Goal: Task Accomplishment & Management: Manage account settings

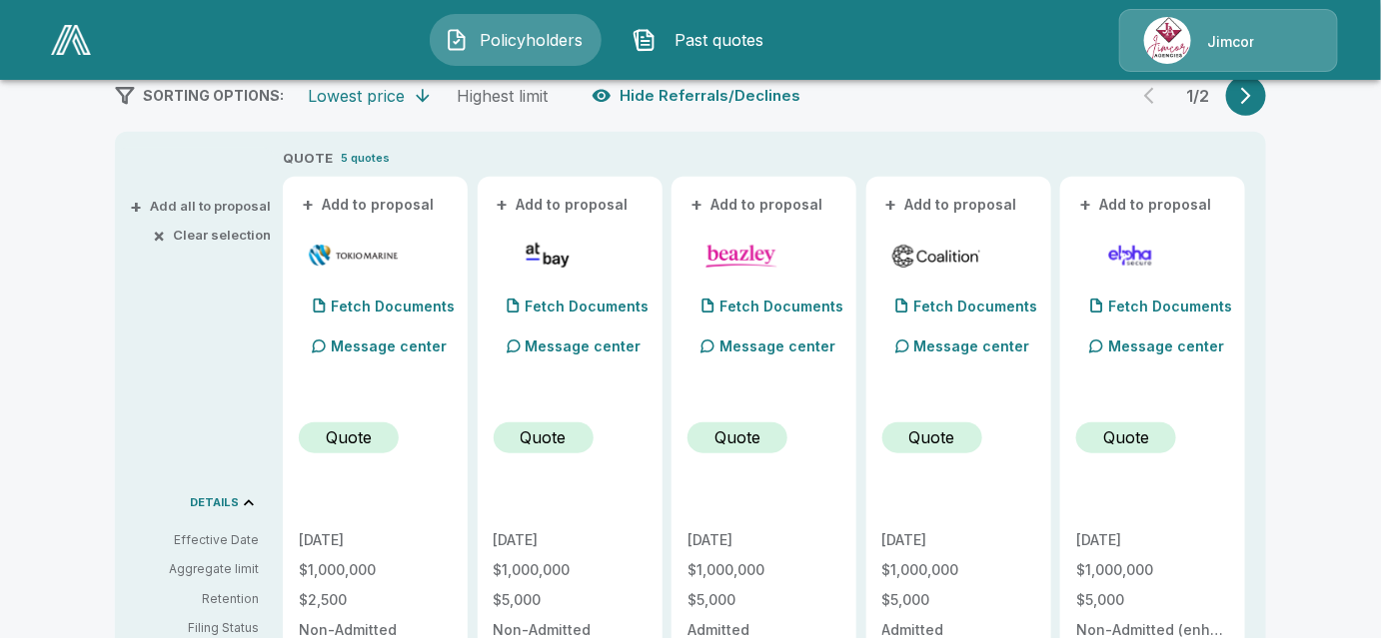
scroll to position [363, 0]
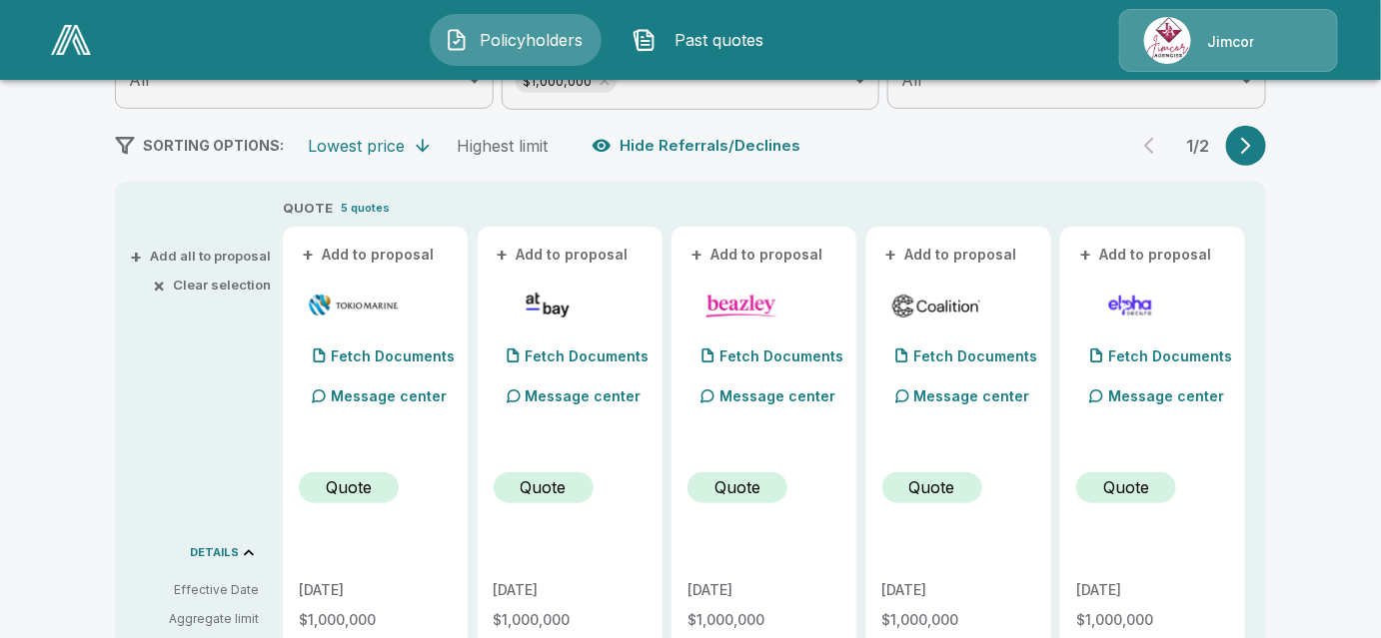
click at [1256, 150] on icon "button" at bounding box center [1246, 146] width 20 height 20
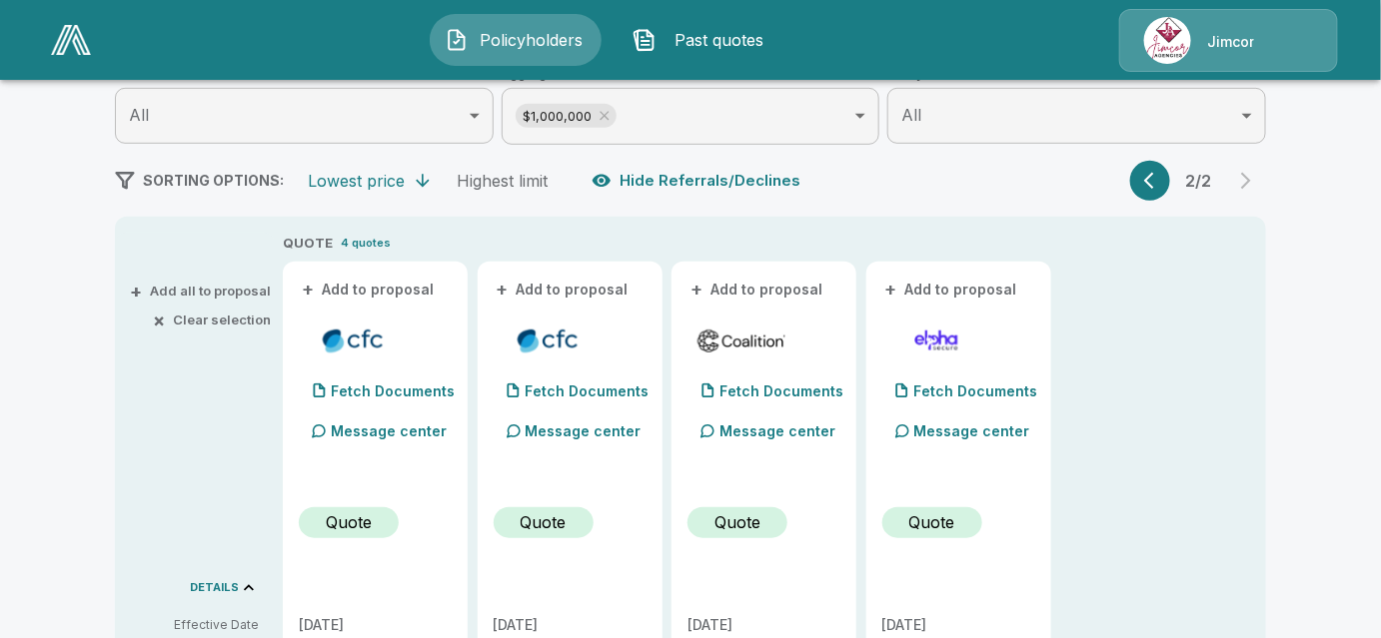
scroll to position [181, 0]
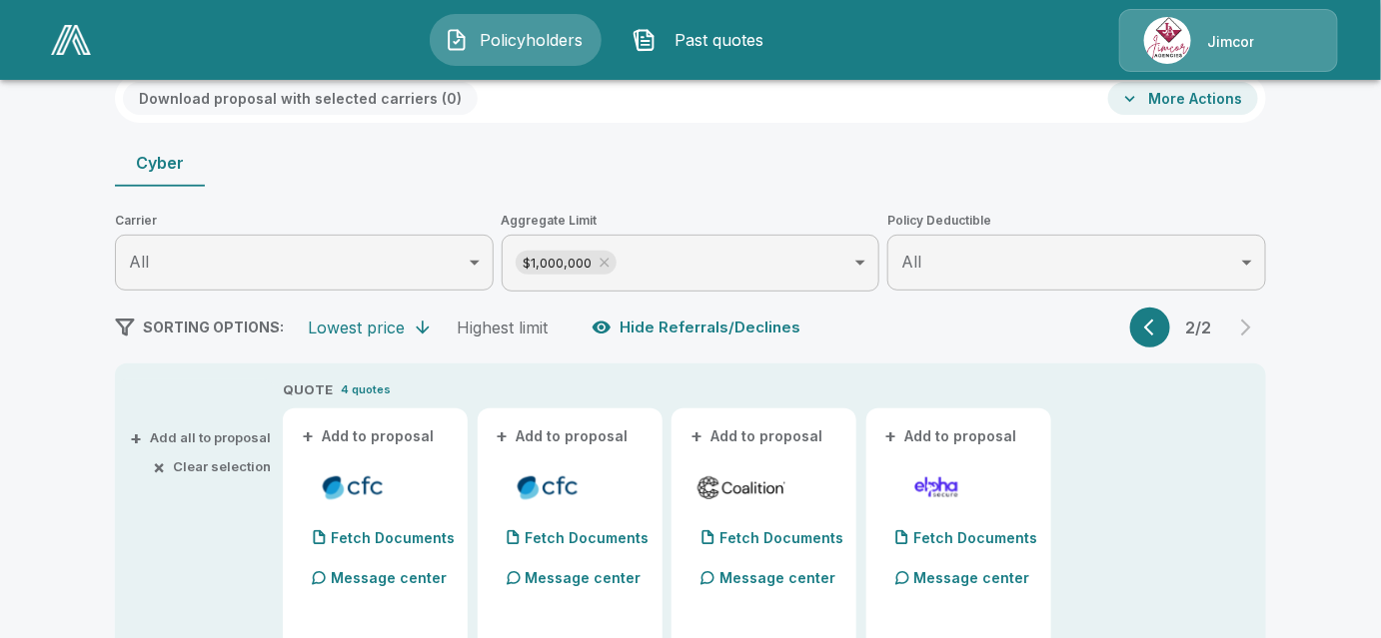
click at [1157, 335] on icon "button" at bounding box center [1154, 328] width 20 height 20
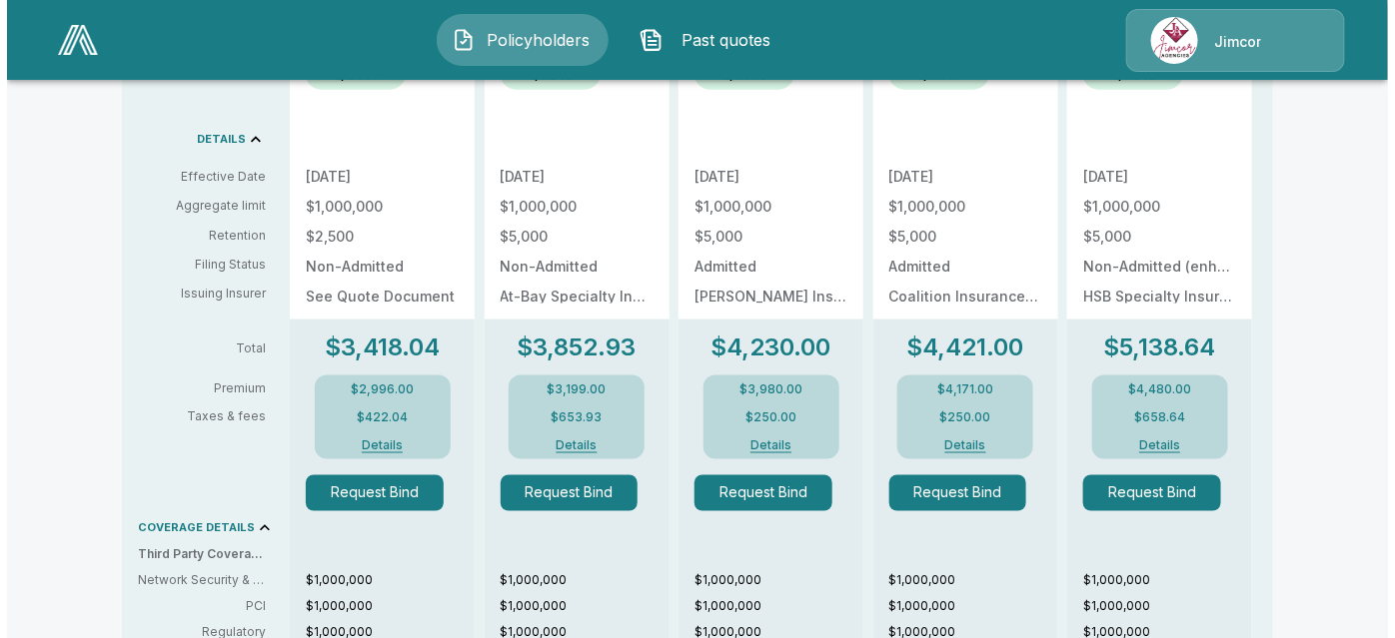
scroll to position [908, 0]
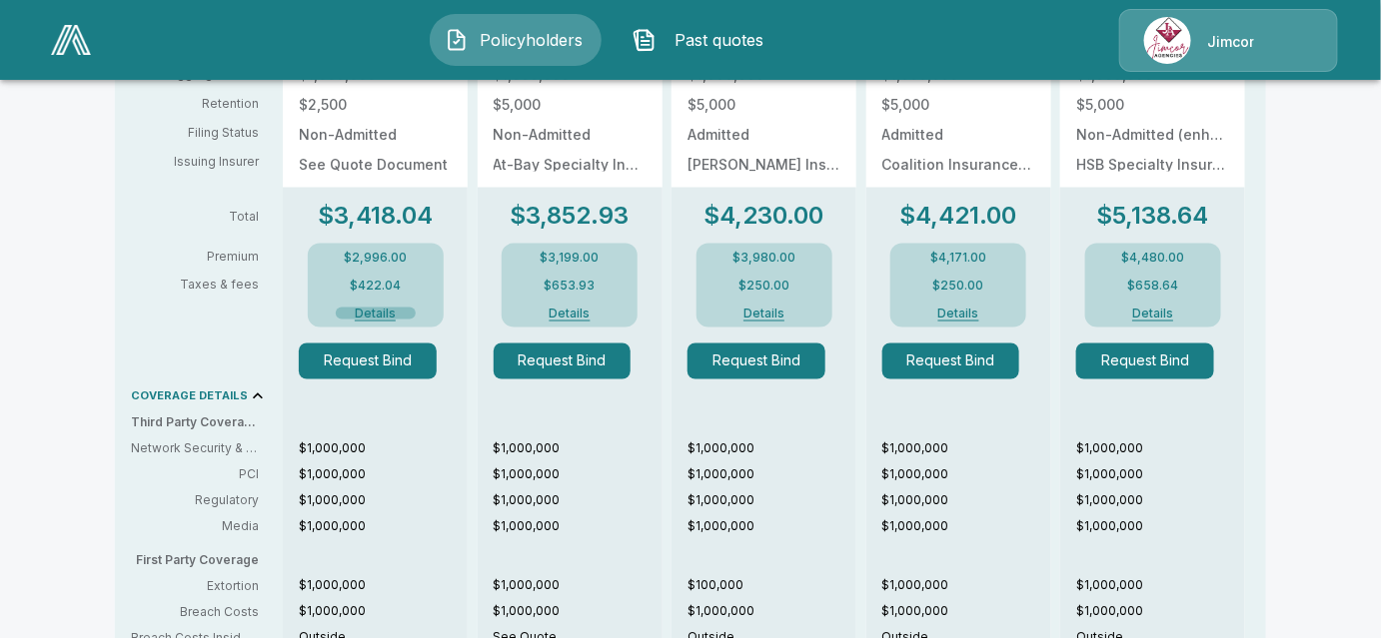
click at [386, 310] on button "Details" at bounding box center [376, 314] width 80 height 12
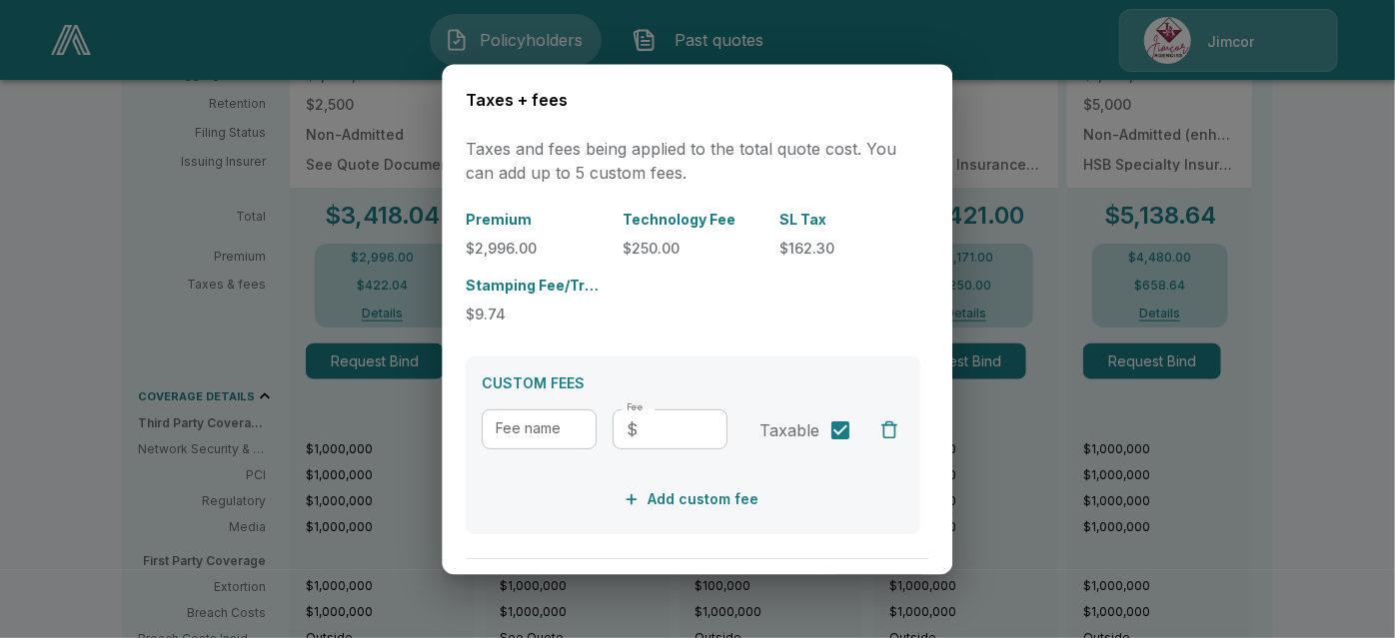
click at [570, 442] on input "Fee name" at bounding box center [539, 431] width 115 height 40
type input "**********"
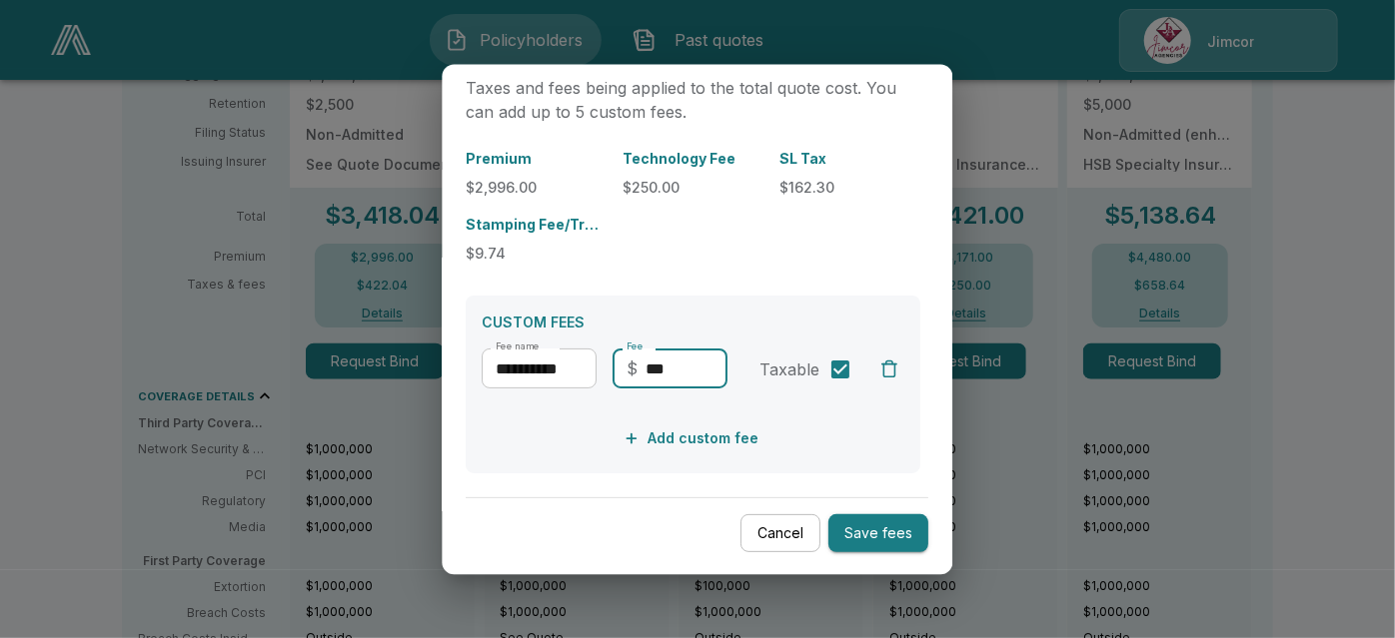
type input "***"
click at [858, 521] on button "Save fees" at bounding box center [879, 533] width 100 height 39
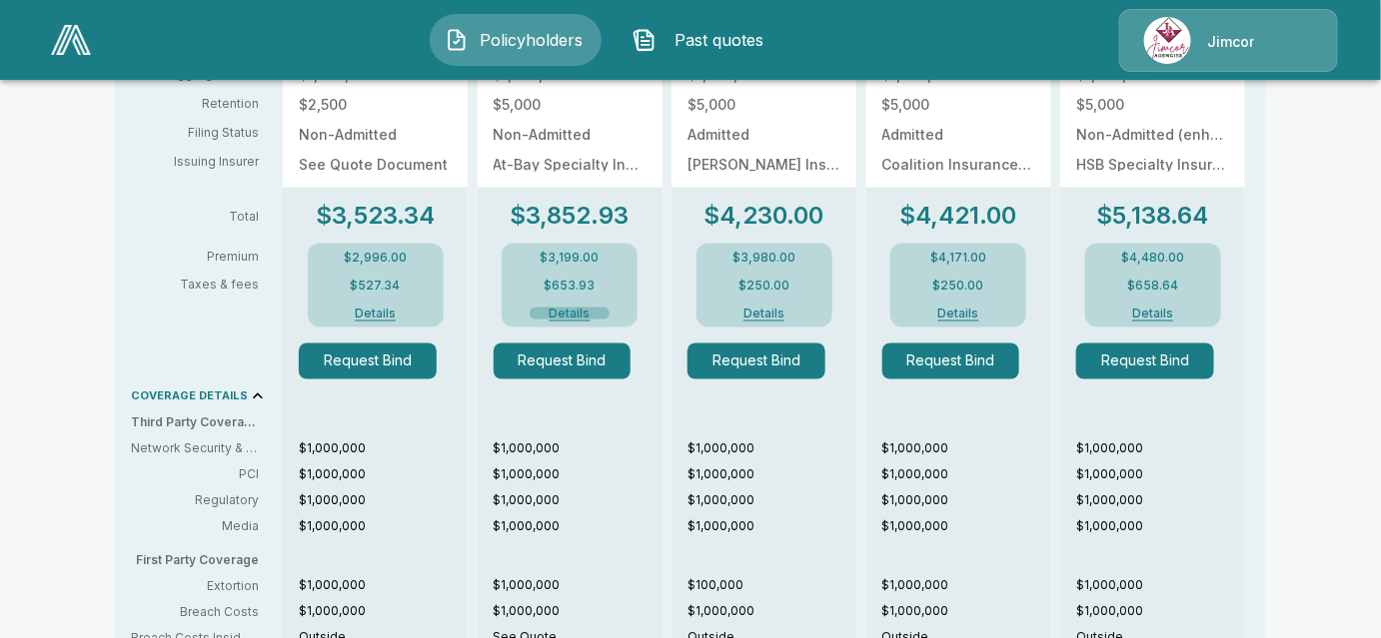
click at [578, 317] on button "Details" at bounding box center [569, 314] width 80 height 12
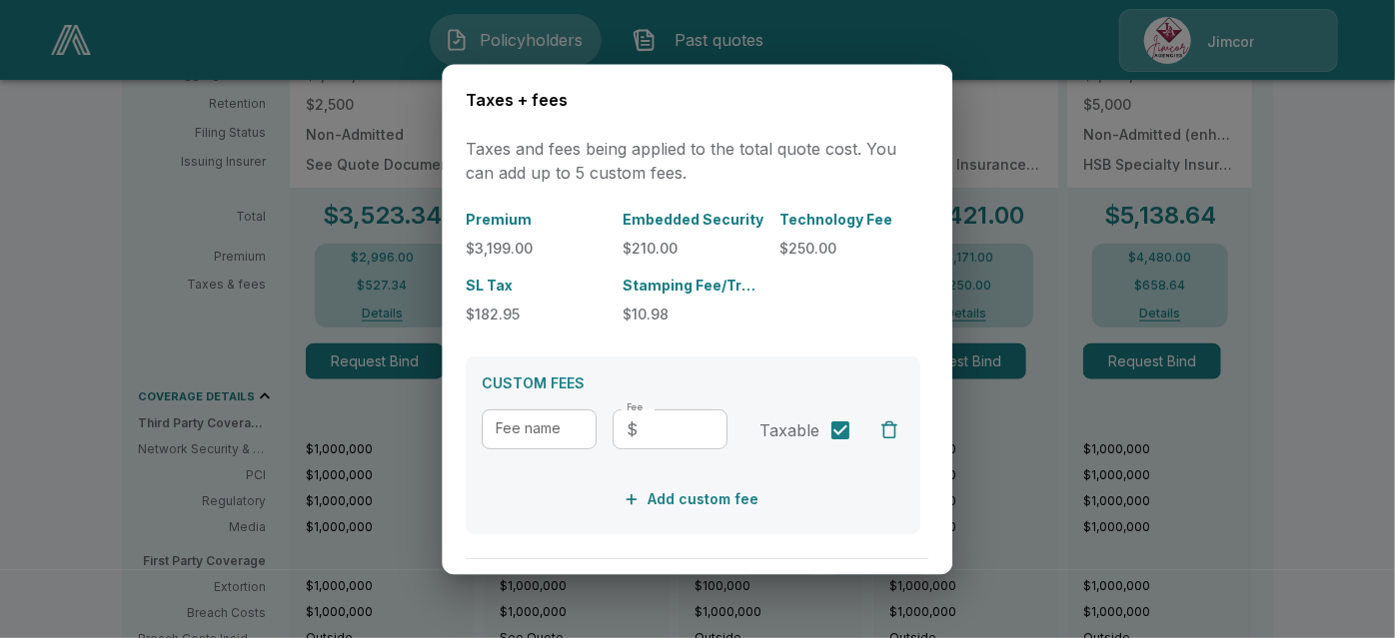
click at [538, 433] on input "Fee name" at bounding box center [539, 431] width 115 height 40
type input "**********"
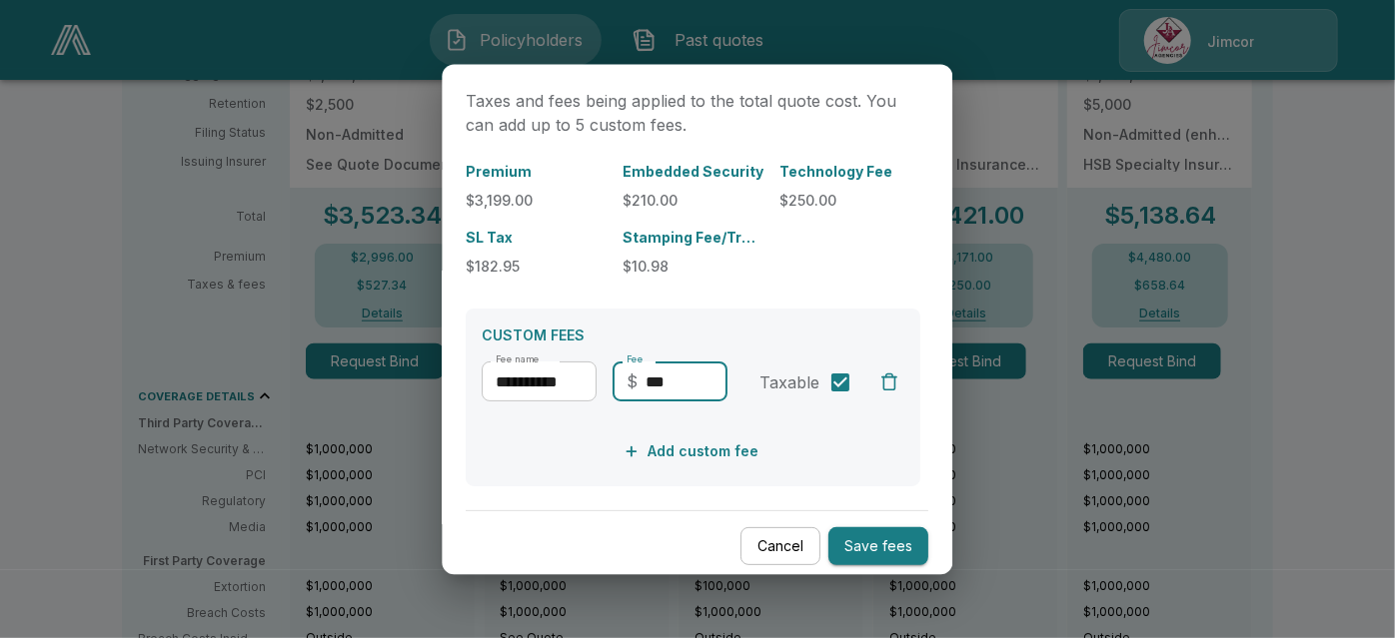
scroll to position [61, 0]
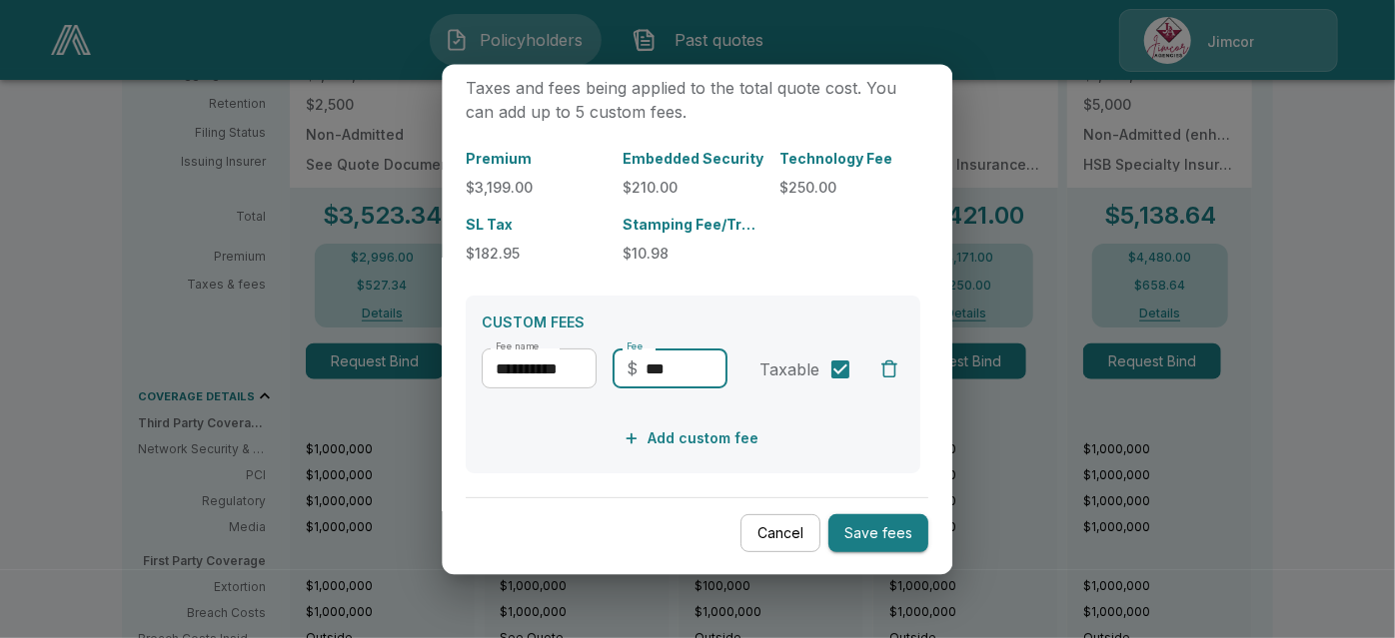
type input "***"
click at [874, 534] on button "Save fees" at bounding box center [879, 533] width 100 height 39
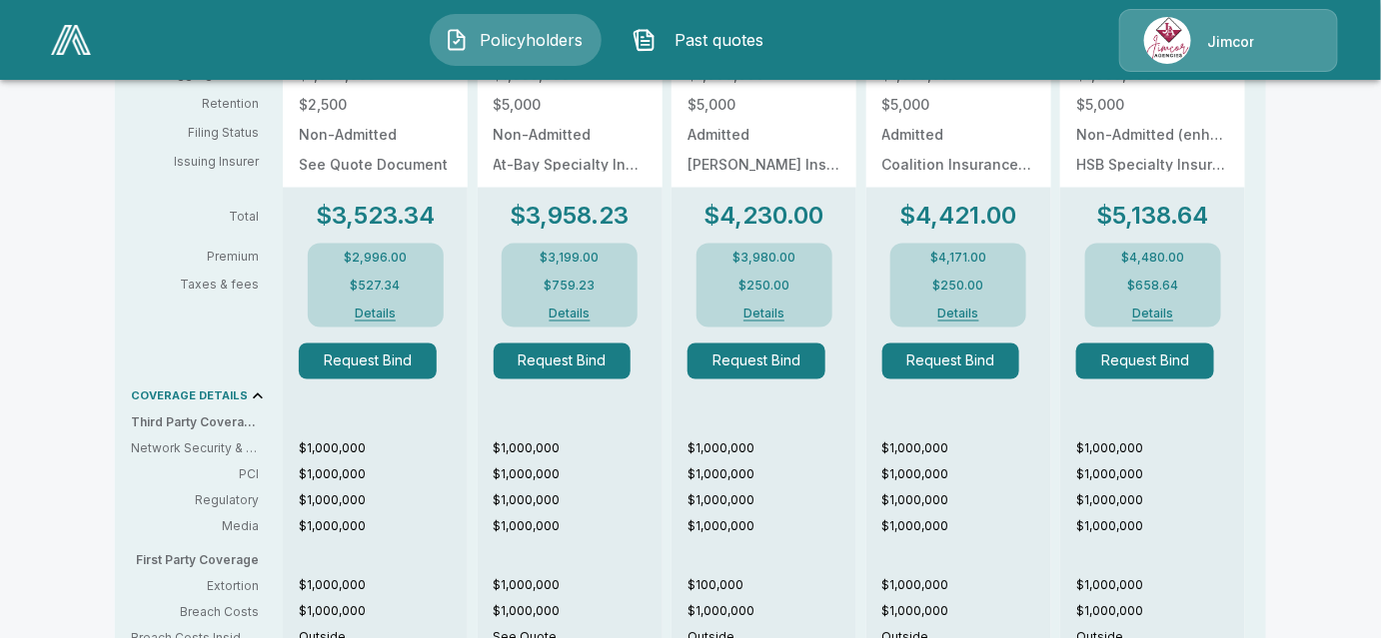
click at [774, 316] on button "Details" at bounding box center [764, 314] width 80 height 12
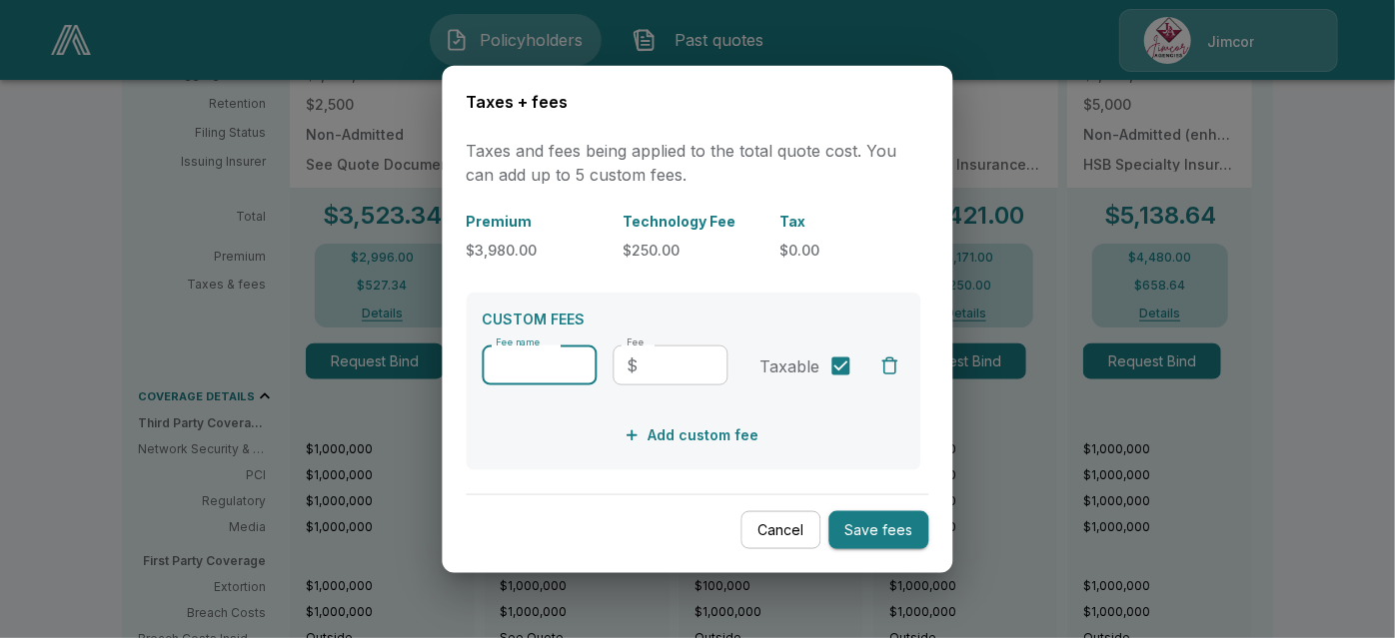
click at [503, 359] on input "Fee name" at bounding box center [539, 366] width 115 height 40
type input "**********"
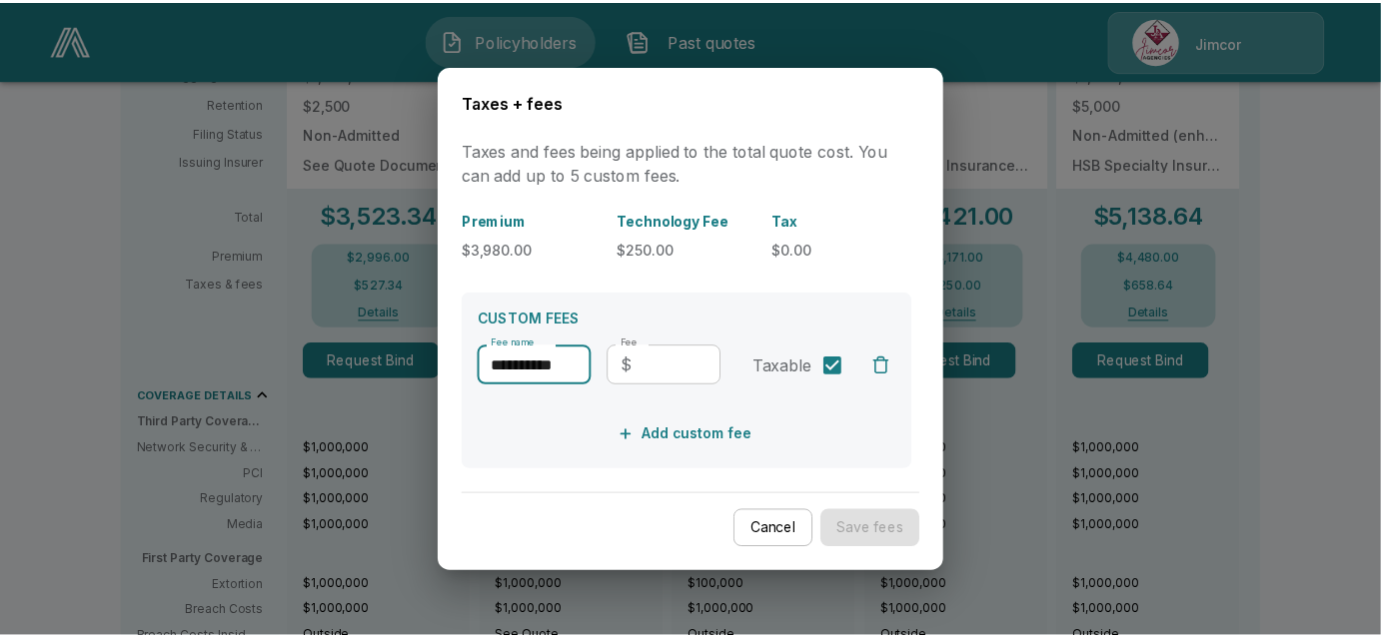
scroll to position [0, 0]
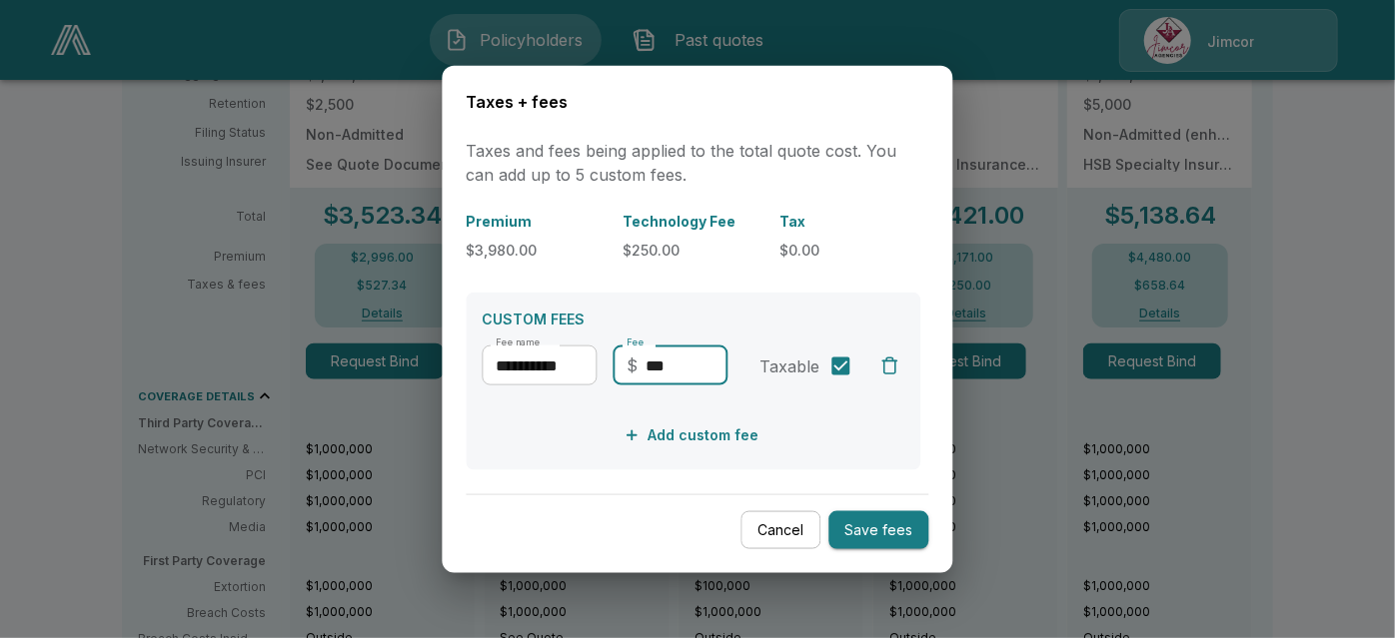
type input "***"
click at [868, 517] on button "Save fees" at bounding box center [879, 529] width 100 height 39
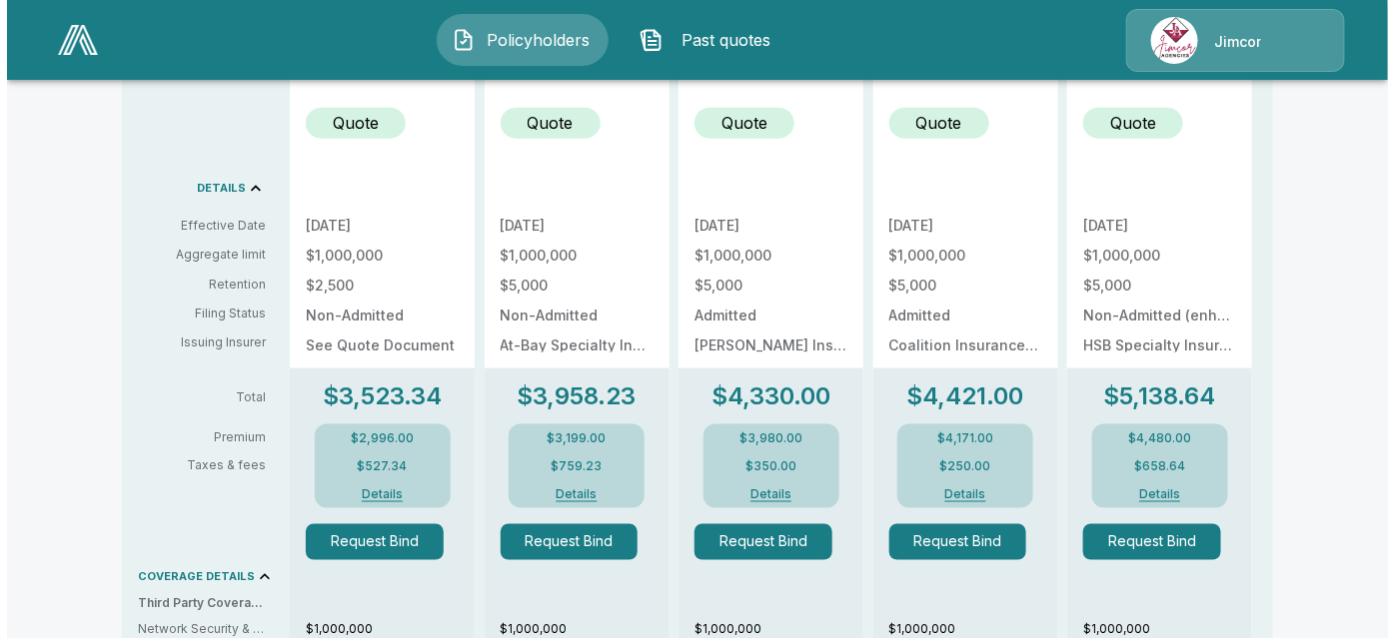
scroll to position [726, 0]
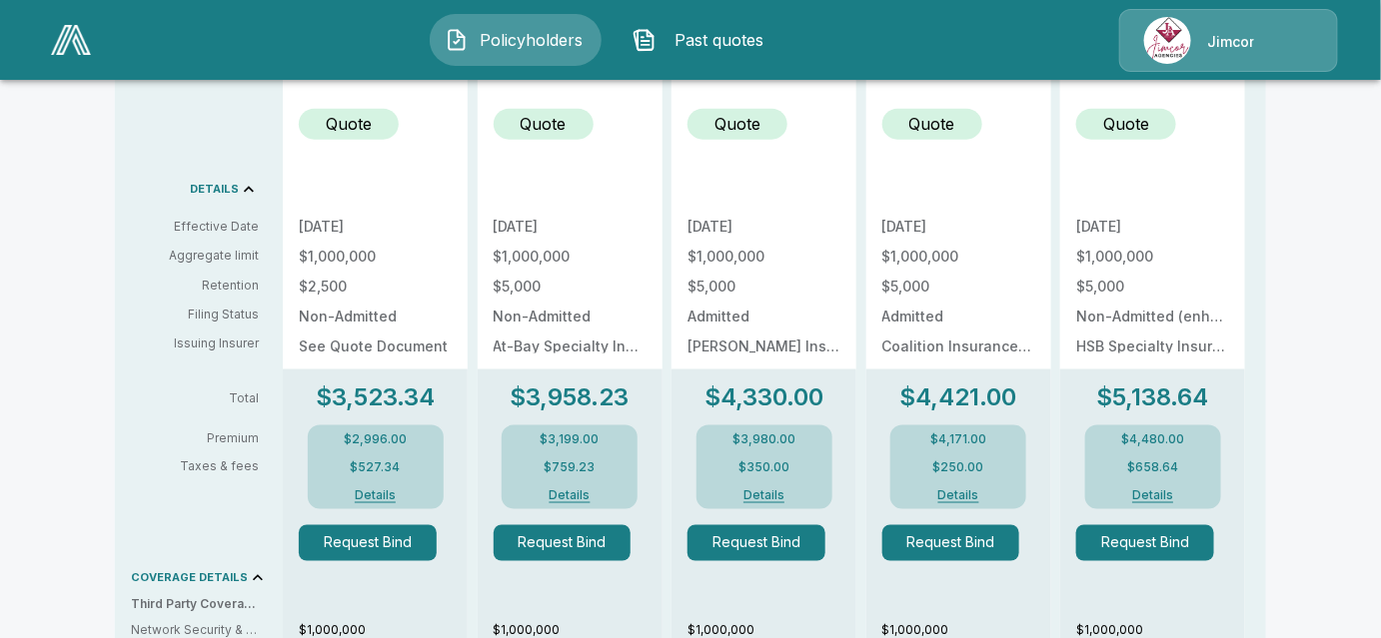
click at [769, 486] on div "$3,980.00 $350.00 Details" at bounding box center [764, 468] width 136 height 84
click at [767, 492] on button "Details" at bounding box center [764, 495] width 80 height 12
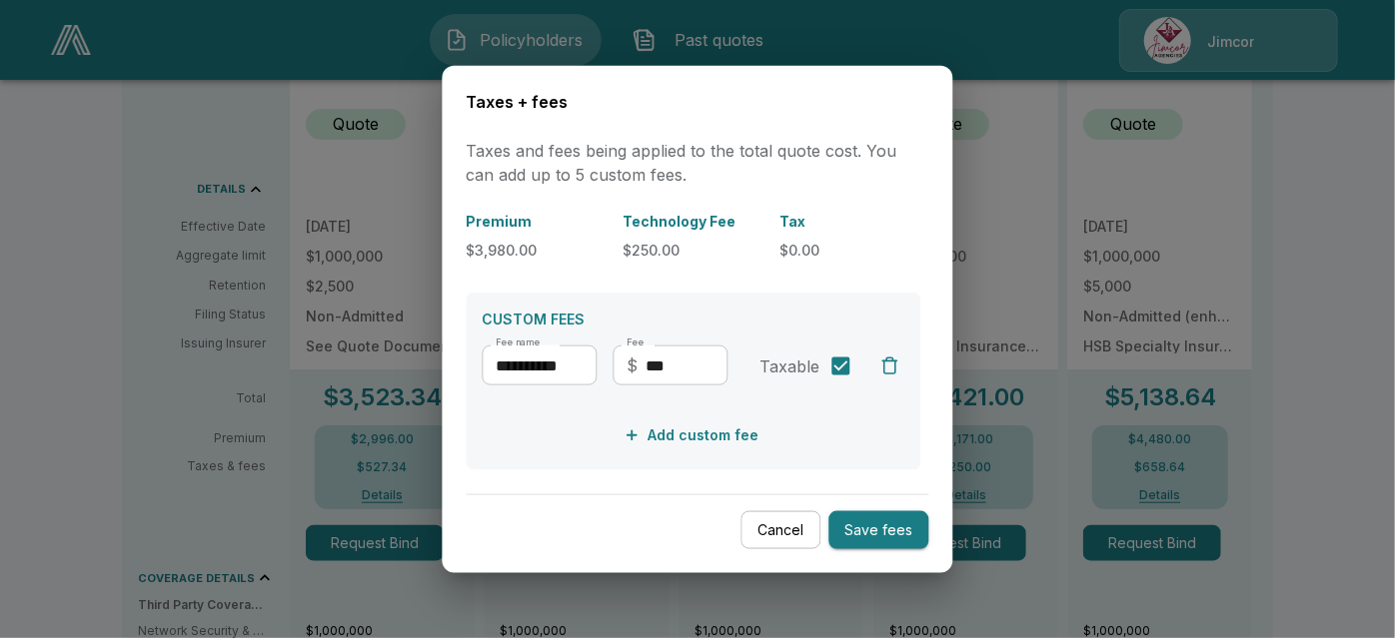
click at [903, 359] on div "**********" at bounding box center [693, 374] width 423 height 56
click at [887, 360] on div "button" at bounding box center [890, 366] width 20 height 20
click at [881, 531] on button "Save fees" at bounding box center [879, 529] width 100 height 39
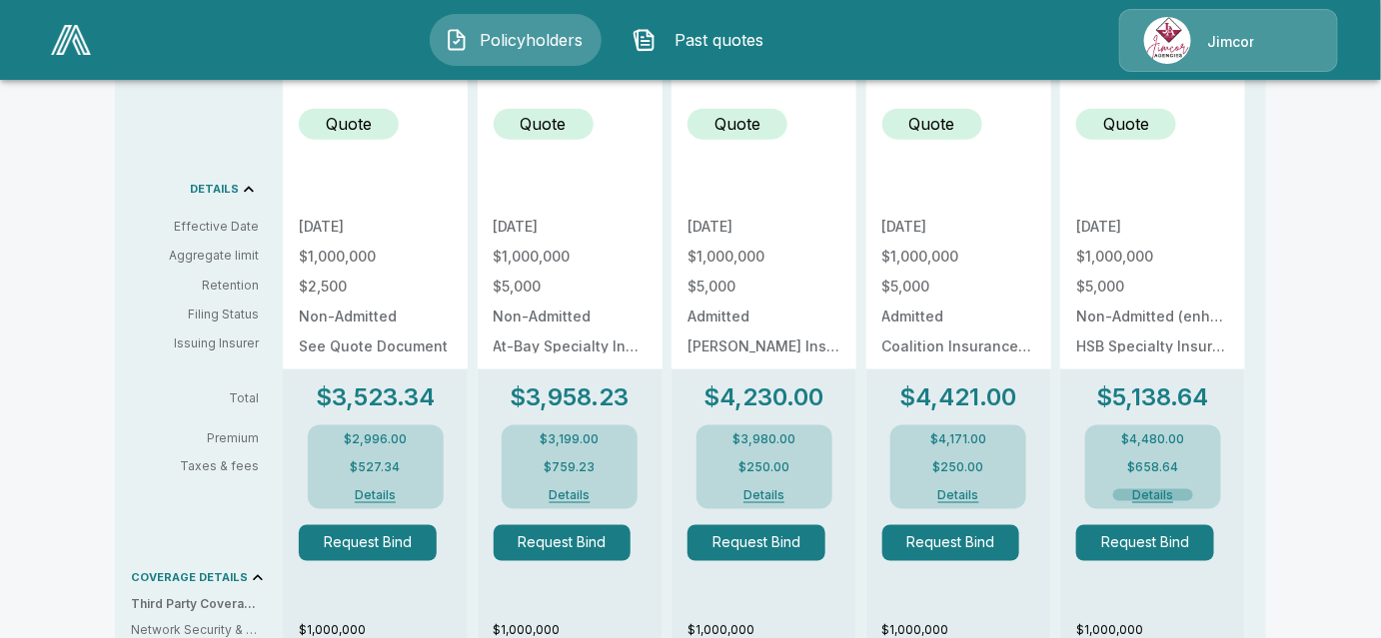
click at [1168, 497] on button "Details" at bounding box center [1153, 495] width 80 height 12
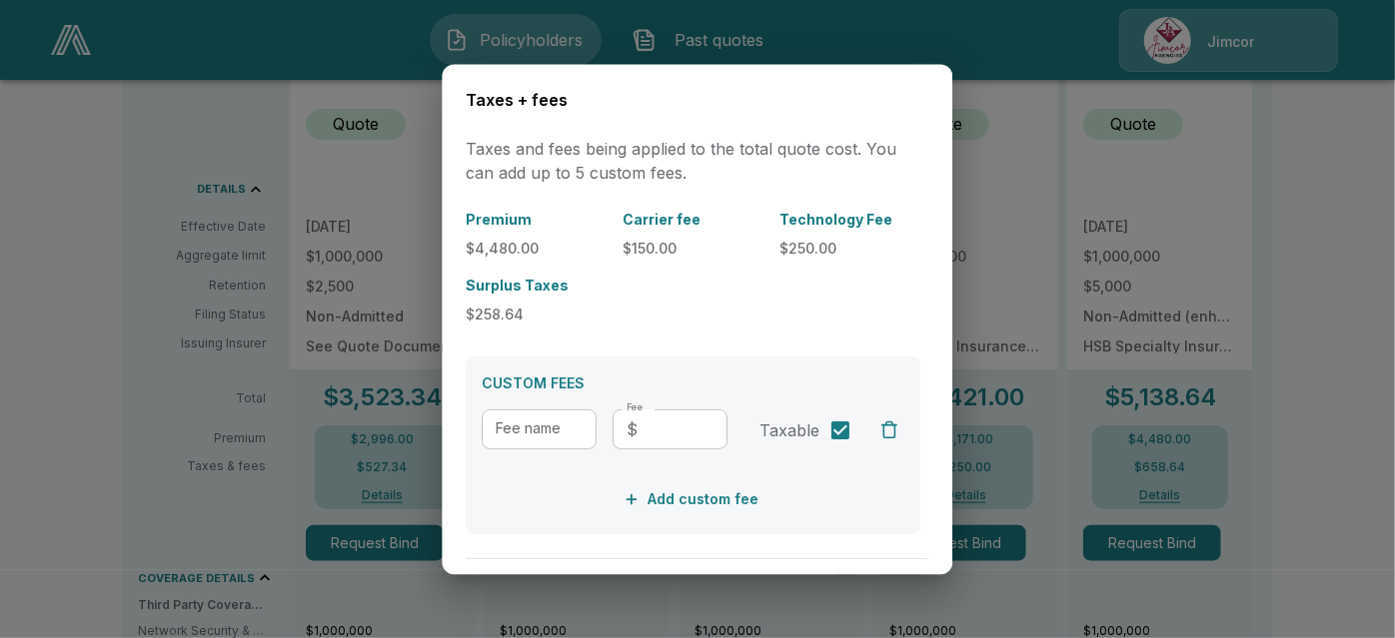
click at [502, 423] on input "Fee name" at bounding box center [539, 431] width 115 height 40
type input "**********"
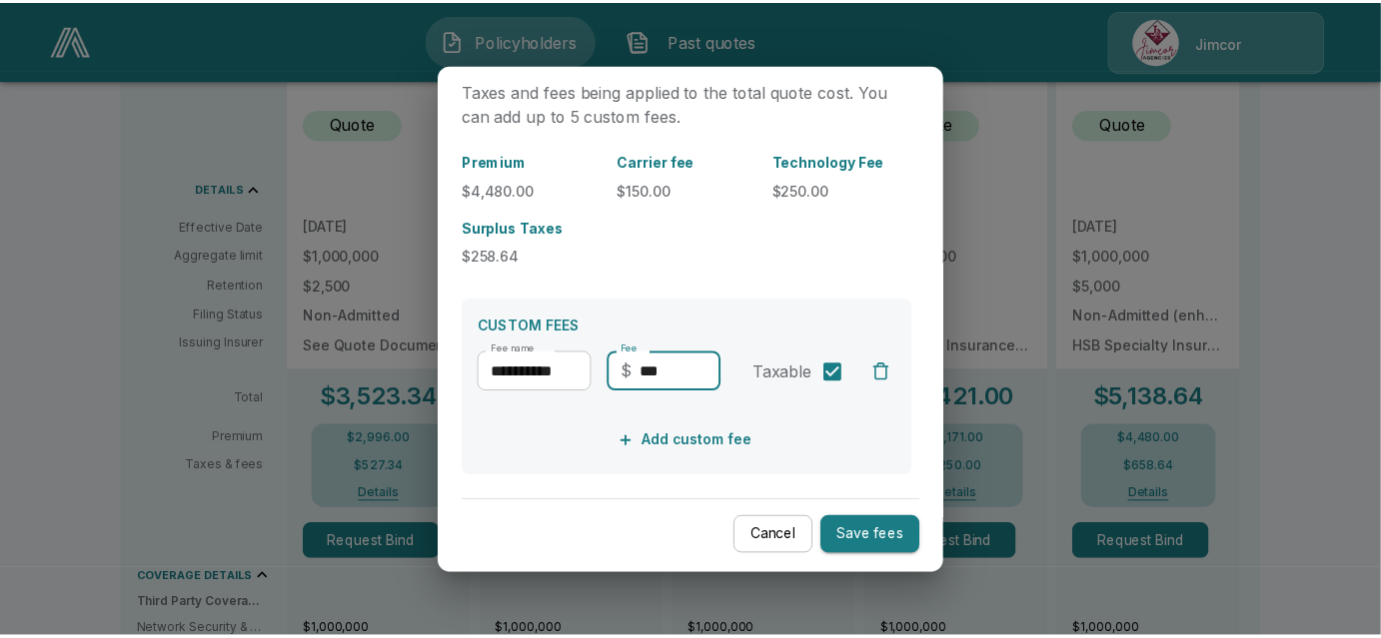
scroll to position [61, 0]
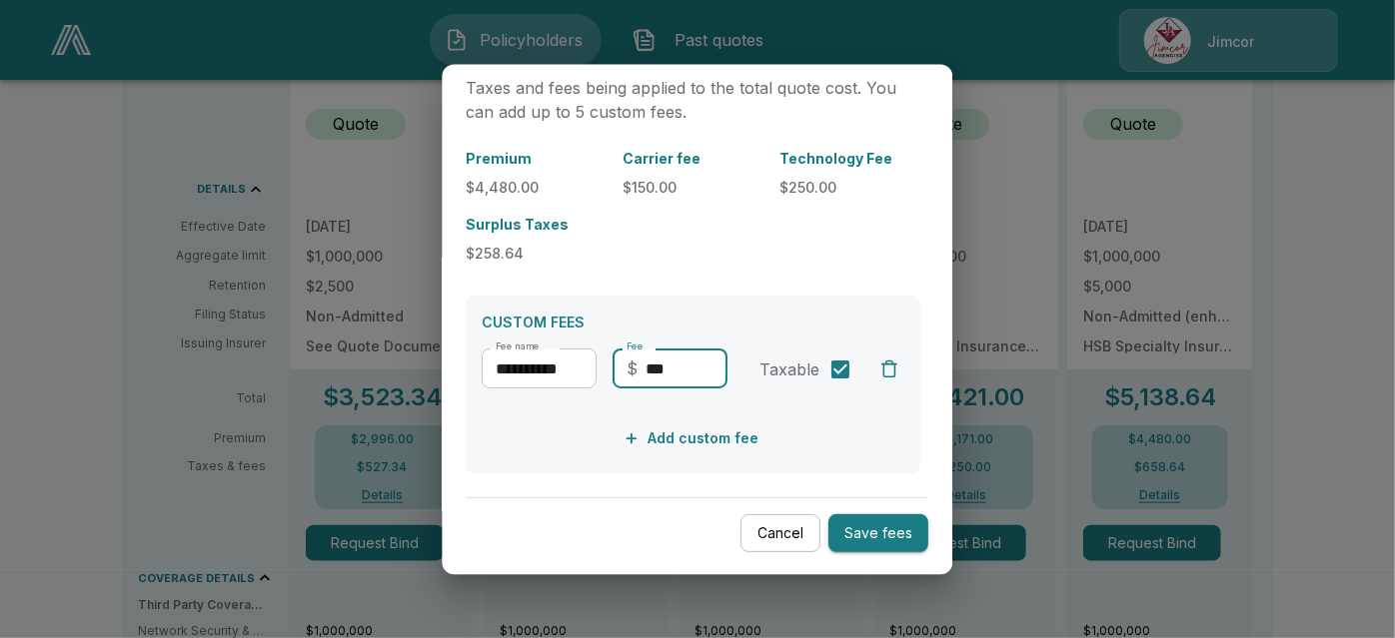
type input "***"
click at [892, 536] on button "Save fees" at bounding box center [879, 533] width 100 height 39
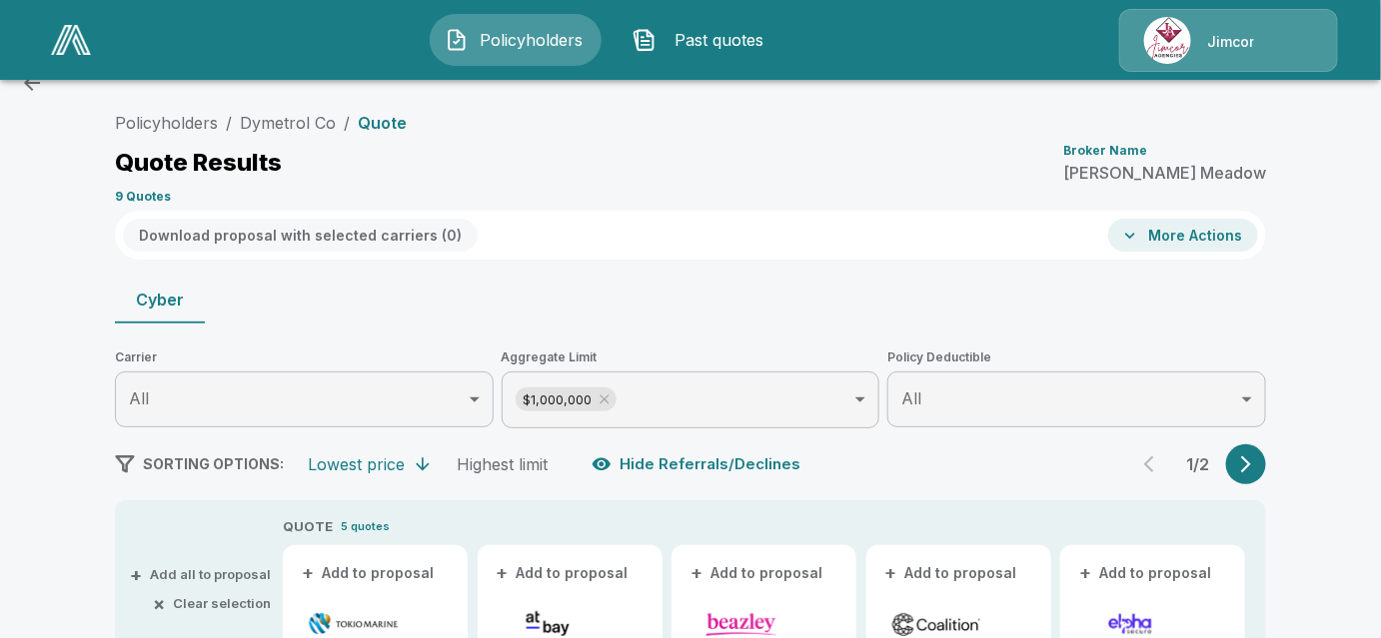
scroll to position [0, 0]
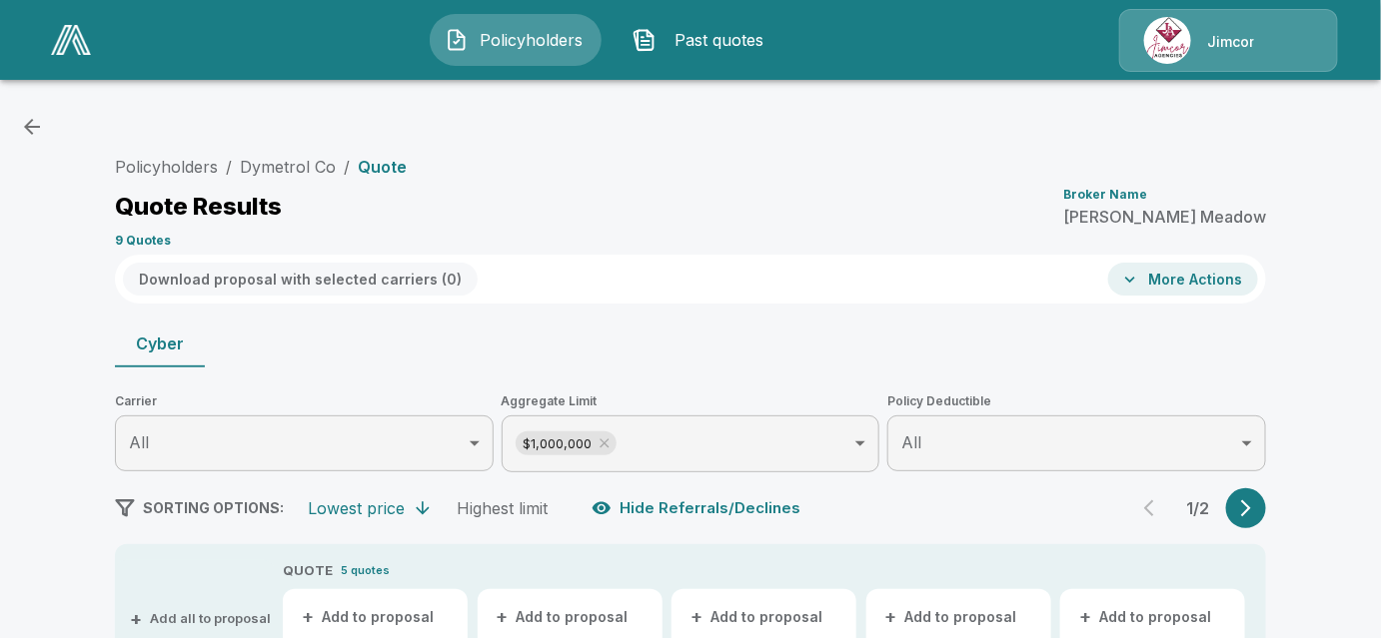
click at [1254, 513] on icon "button" at bounding box center [1246, 508] width 20 height 20
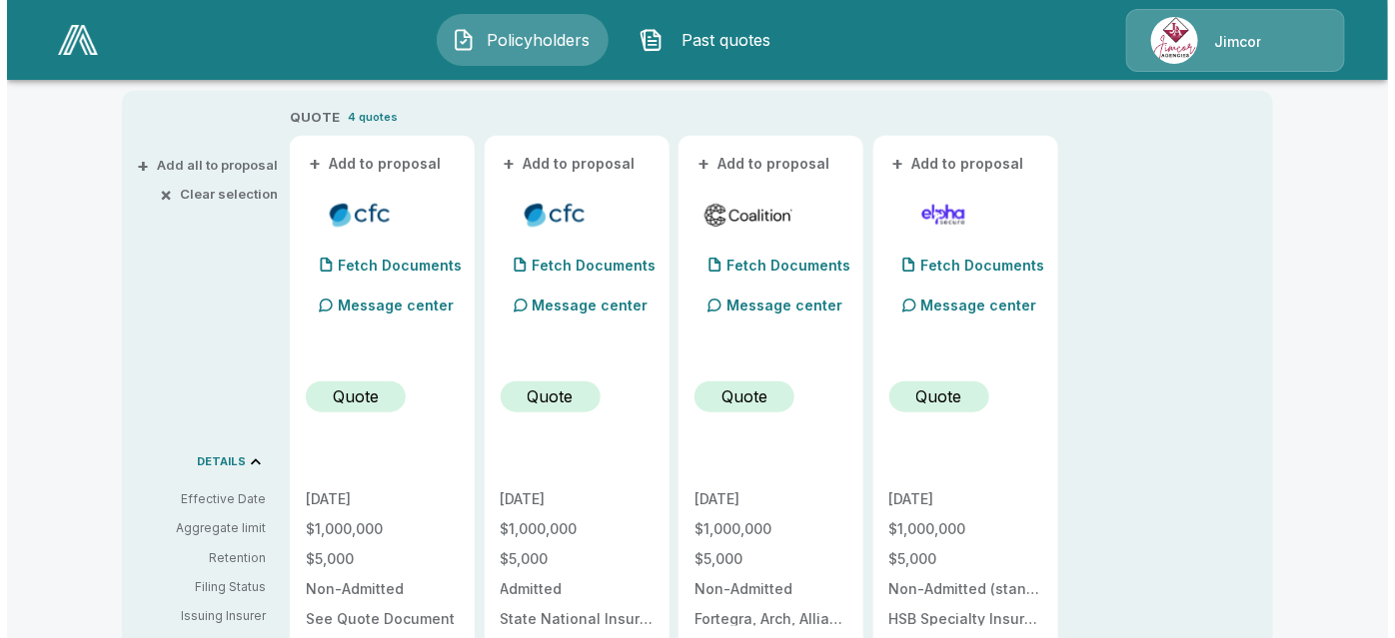
scroll to position [726, 0]
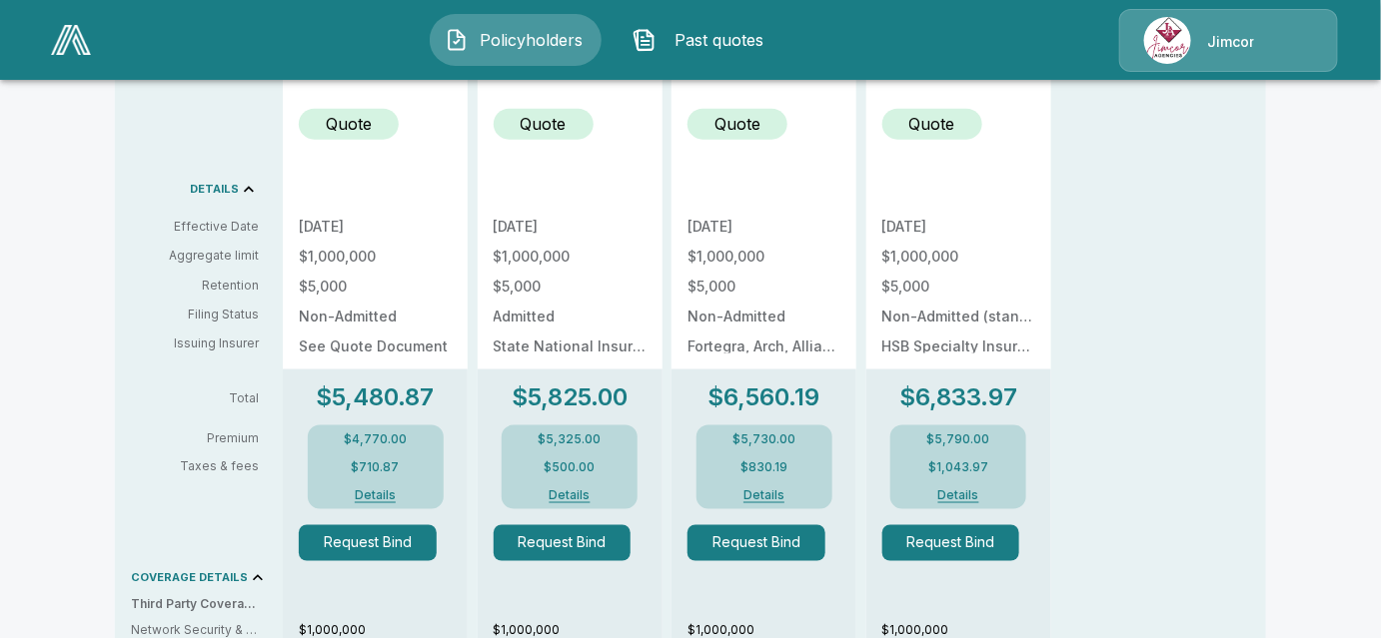
click at [386, 494] on button "Details" at bounding box center [376, 495] width 80 height 12
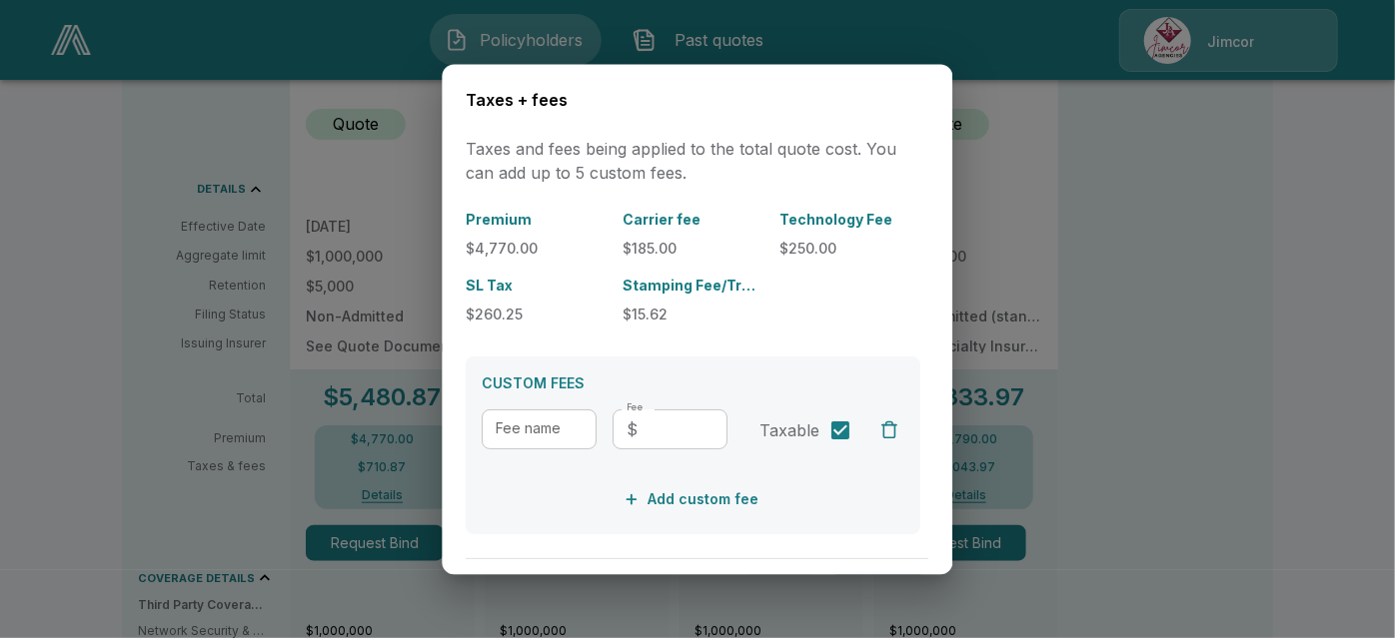
click at [517, 429] on input "Fee name" at bounding box center [539, 431] width 115 height 40
type input "**********"
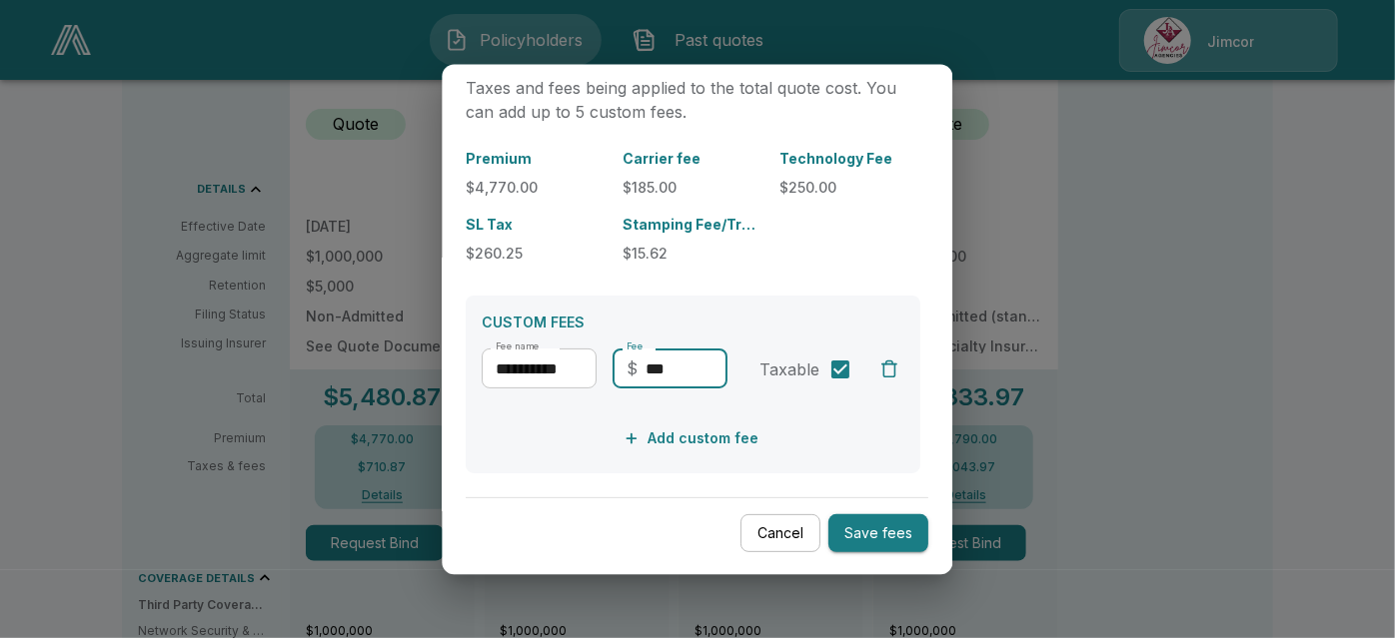
type input "***"
click at [865, 531] on button "Save fees" at bounding box center [879, 533] width 100 height 39
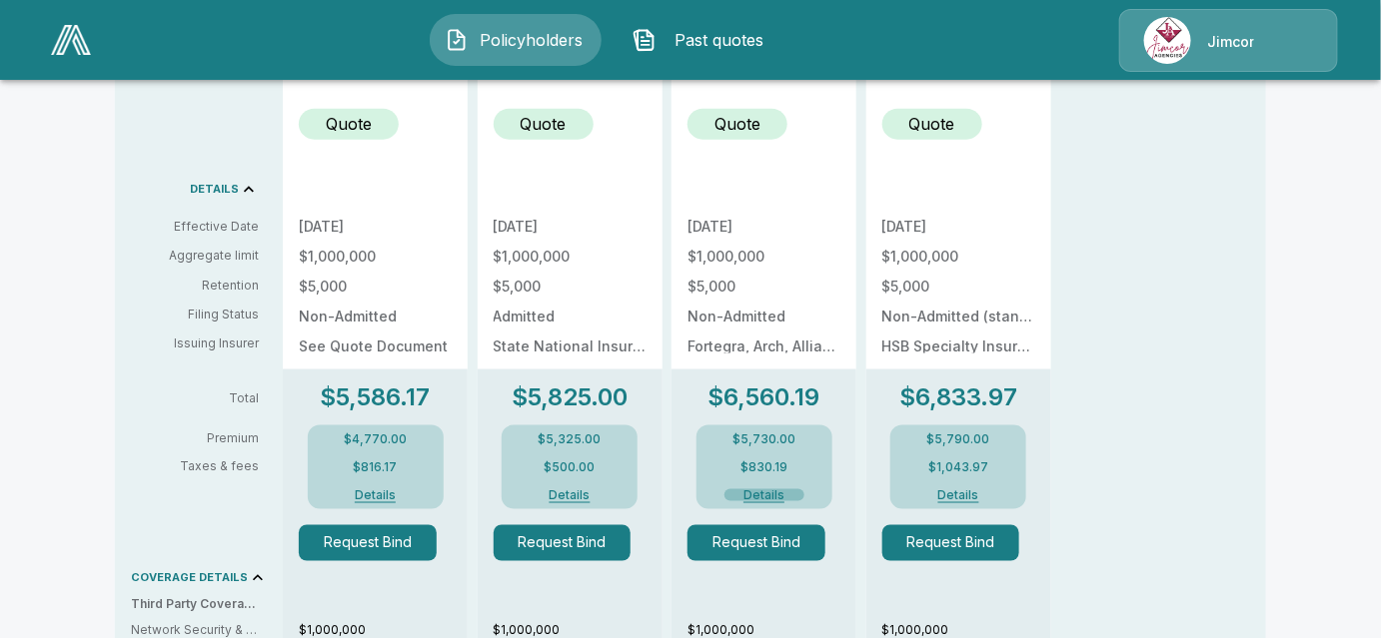
click at [762, 491] on button "Details" at bounding box center [764, 495] width 80 height 12
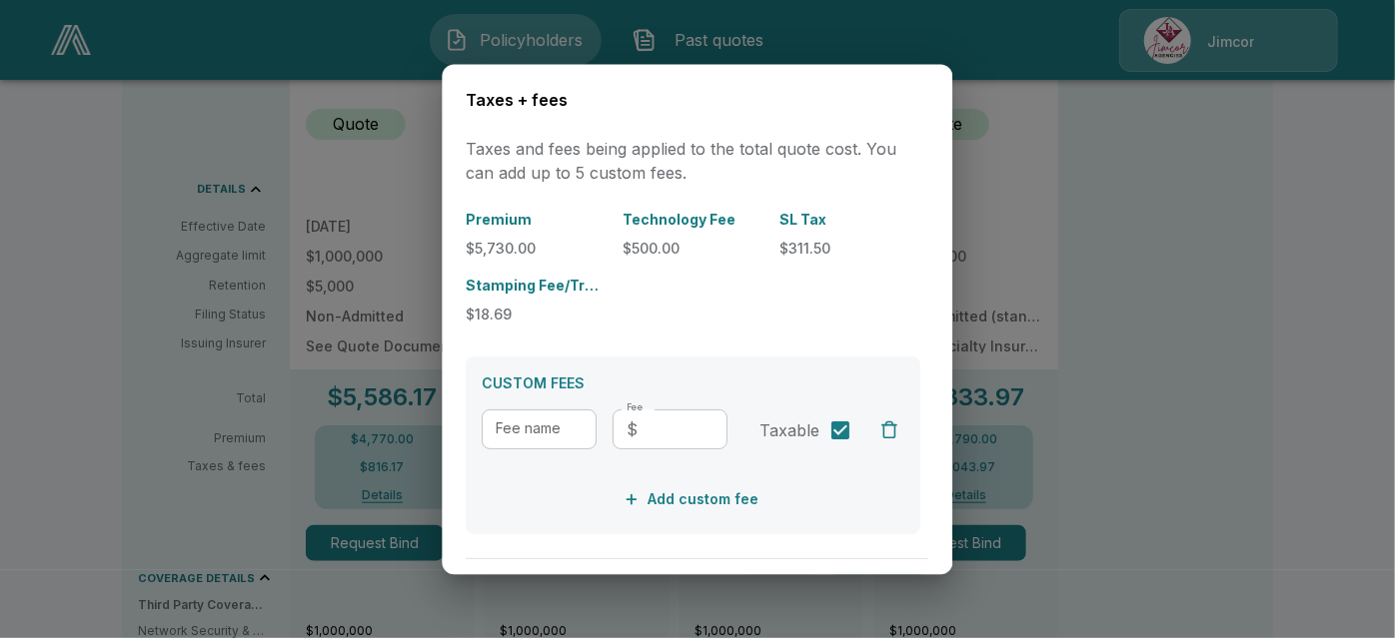
click at [579, 420] on input "Fee name" at bounding box center [539, 431] width 115 height 40
click at [579, 420] on input "*" at bounding box center [539, 431] width 115 height 40
type input "**********"
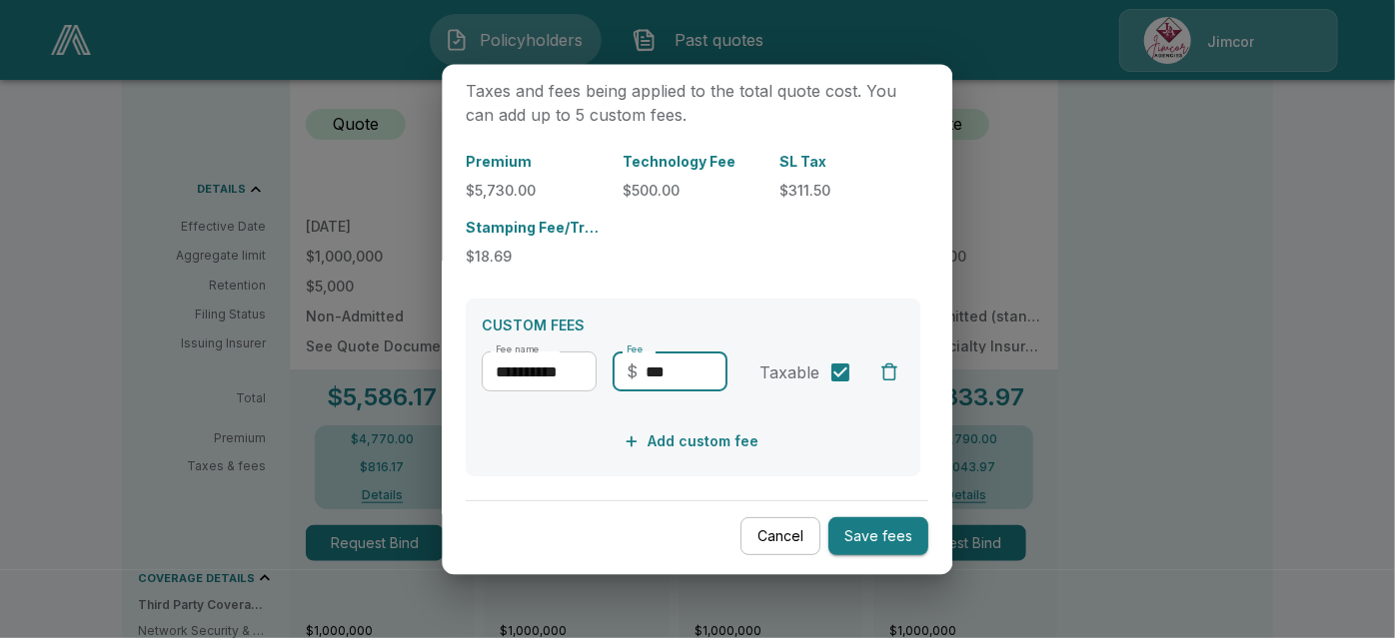
scroll to position [61, 0]
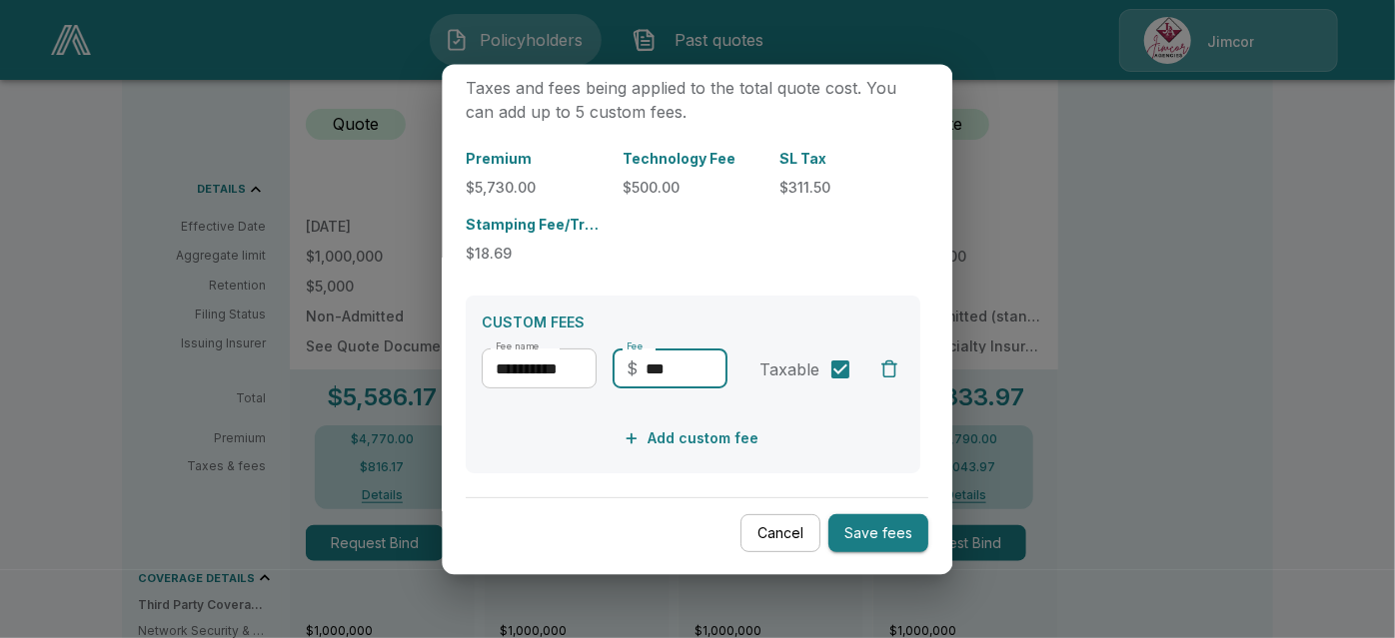
type input "***"
click at [840, 539] on button "Save fees" at bounding box center [879, 533] width 100 height 39
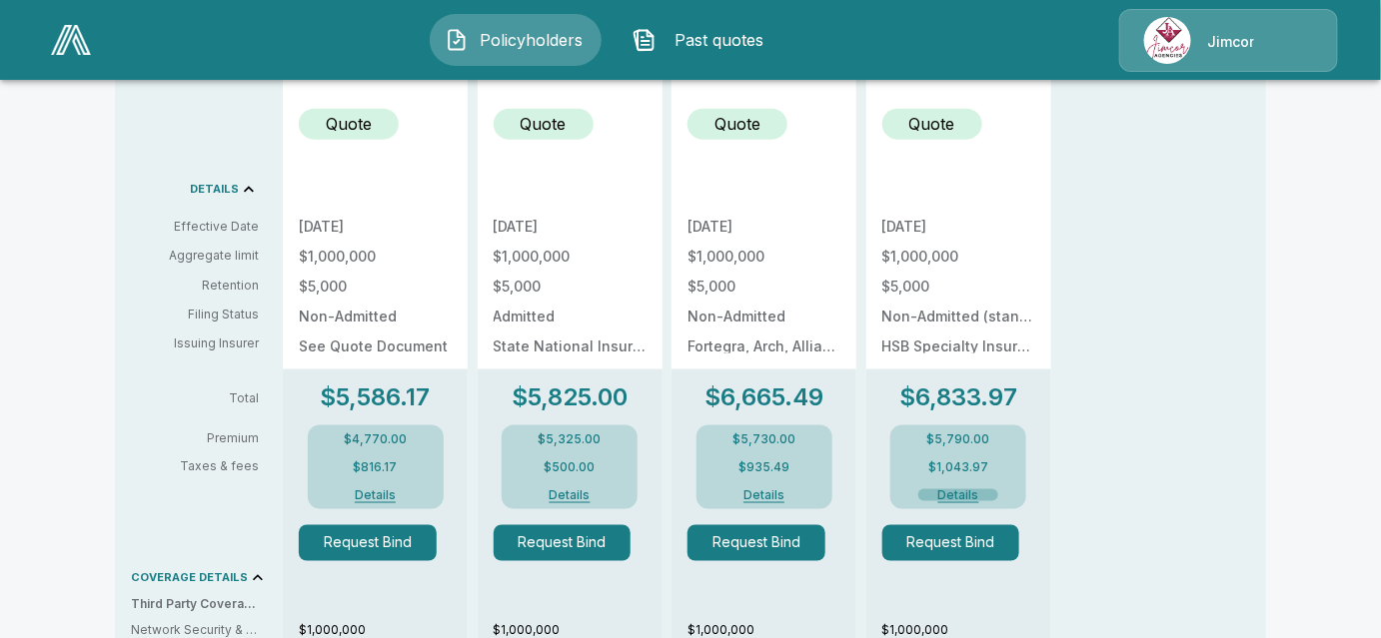
click at [961, 491] on button "Details" at bounding box center [958, 495] width 80 height 12
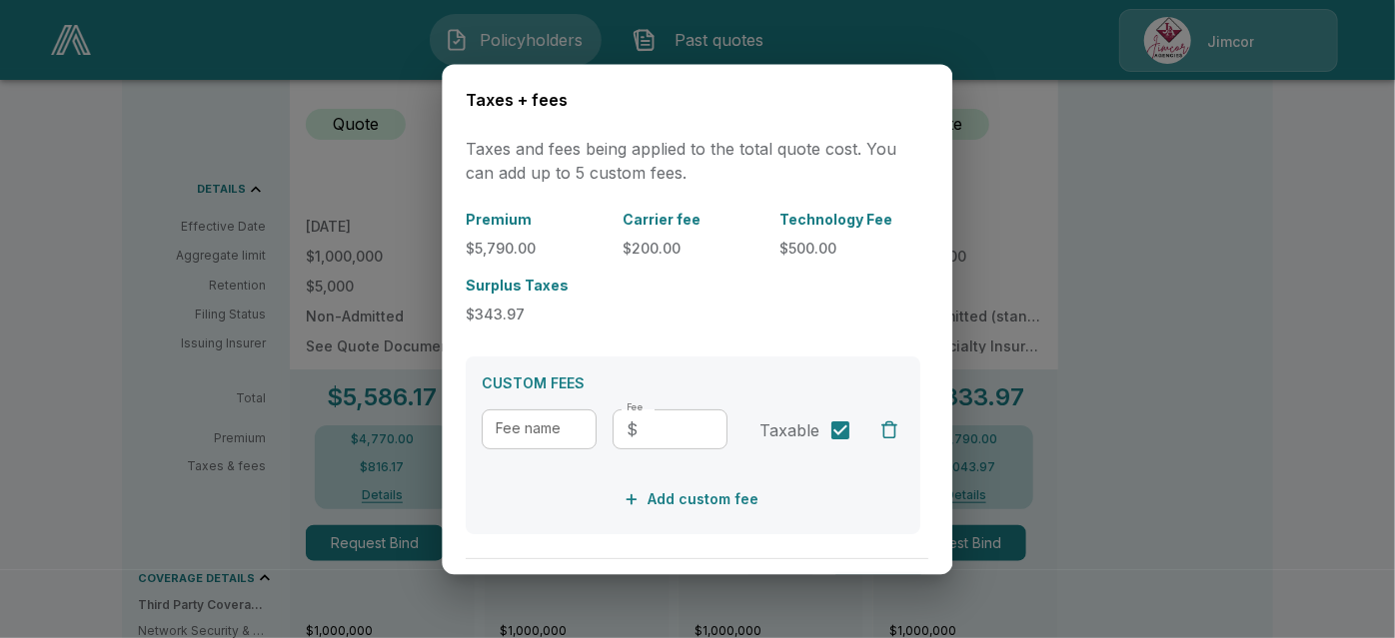
click at [530, 430] on input "Fee name" at bounding box center [539, 431] width 115 height 40
type input "**********"
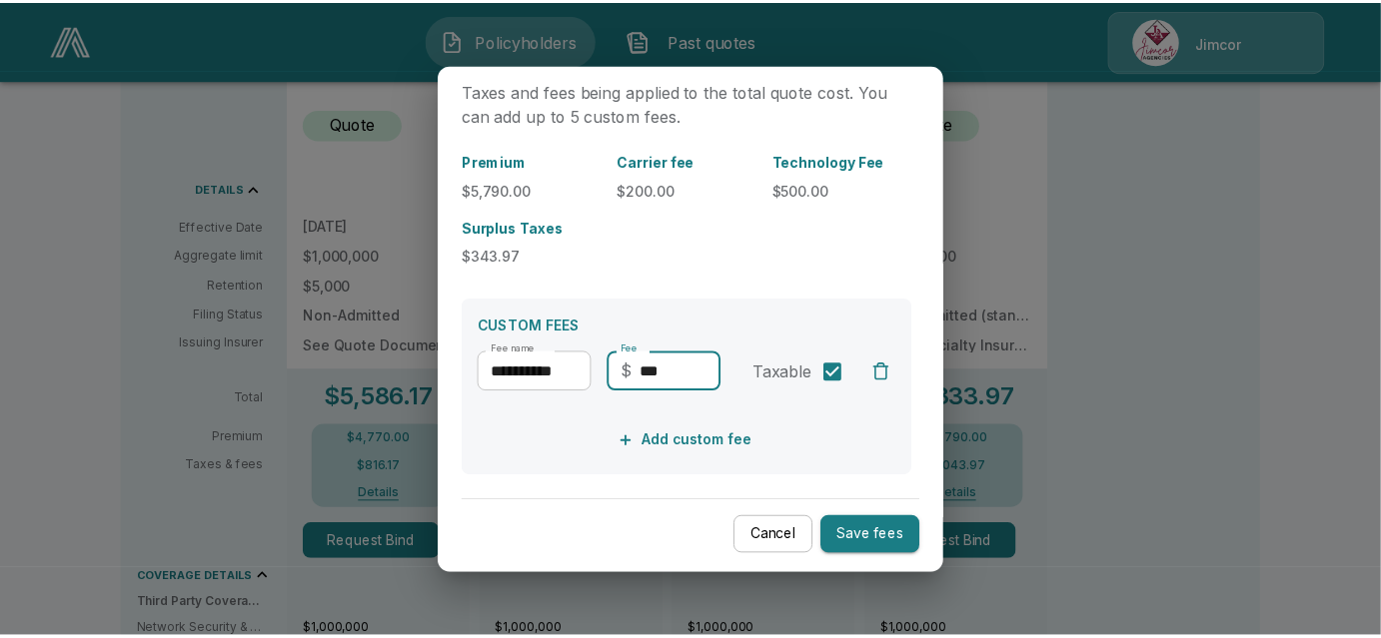
scroll to position [61, 0]
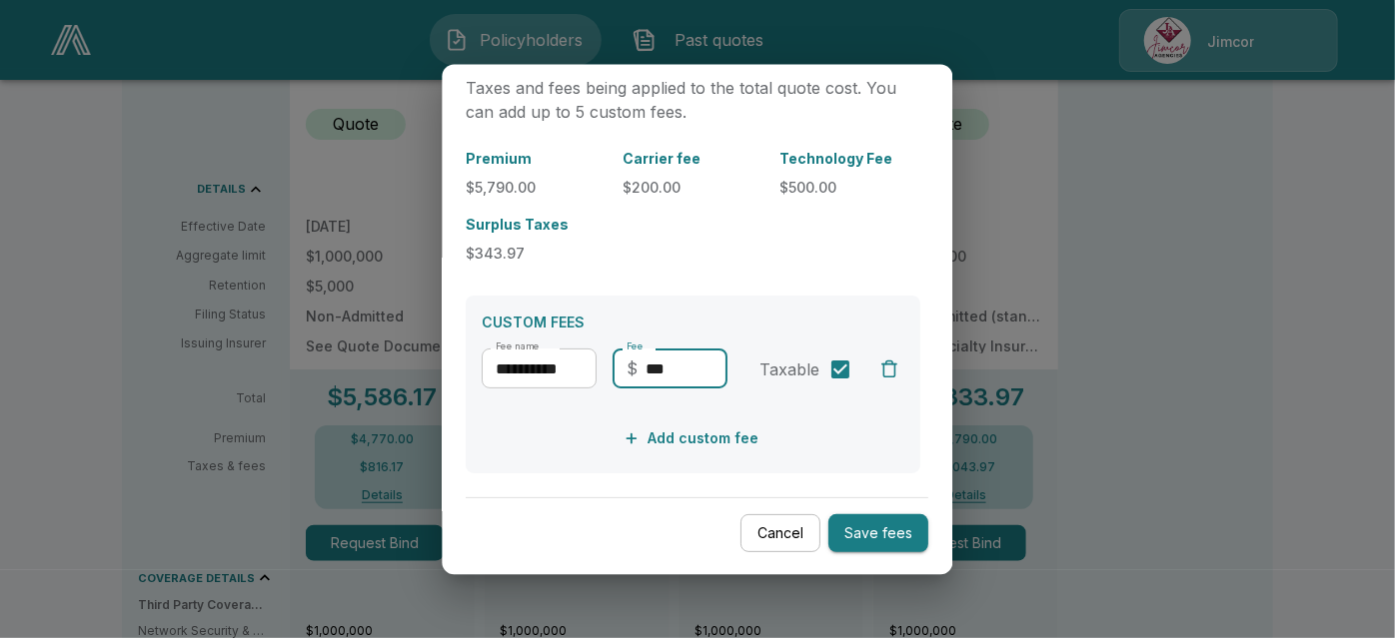
type input "***"
click at [873, 528] on button "Save fees" at bounding box center [879, 533] width 100 height 39
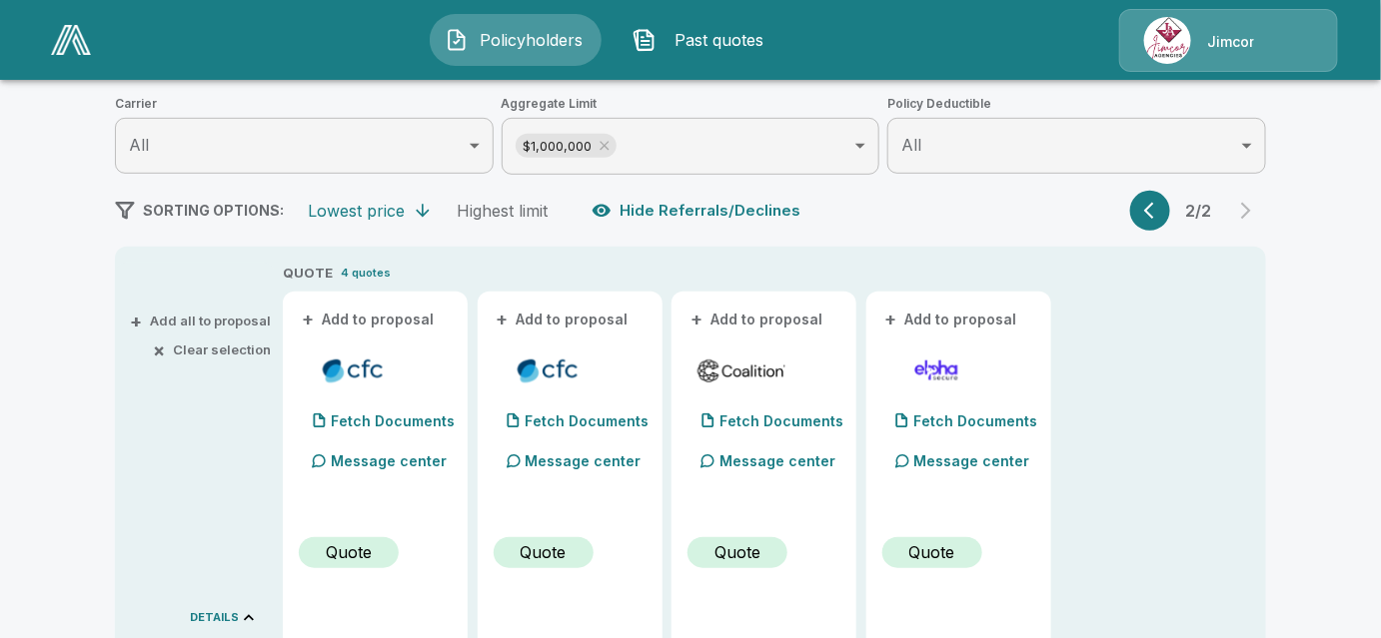
scroll to position [272, 0]
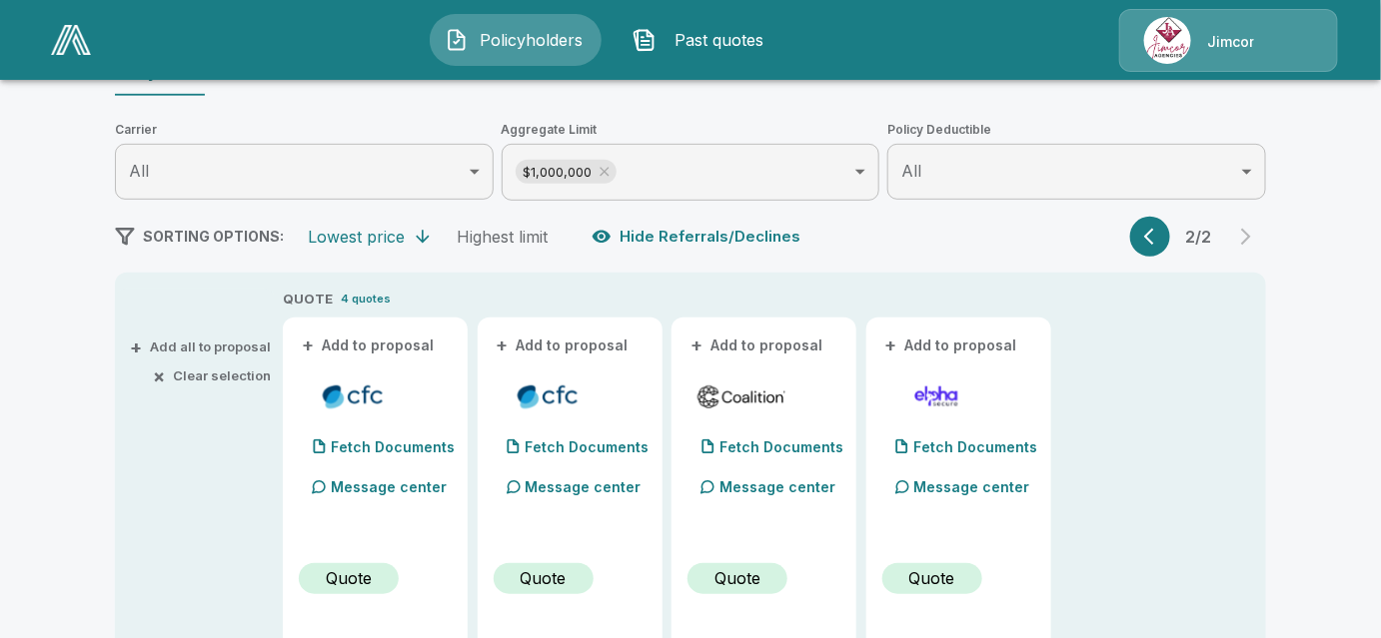
click at [1148, 242] on button "button" at bounding box center [1150, 237] width 40 height 40
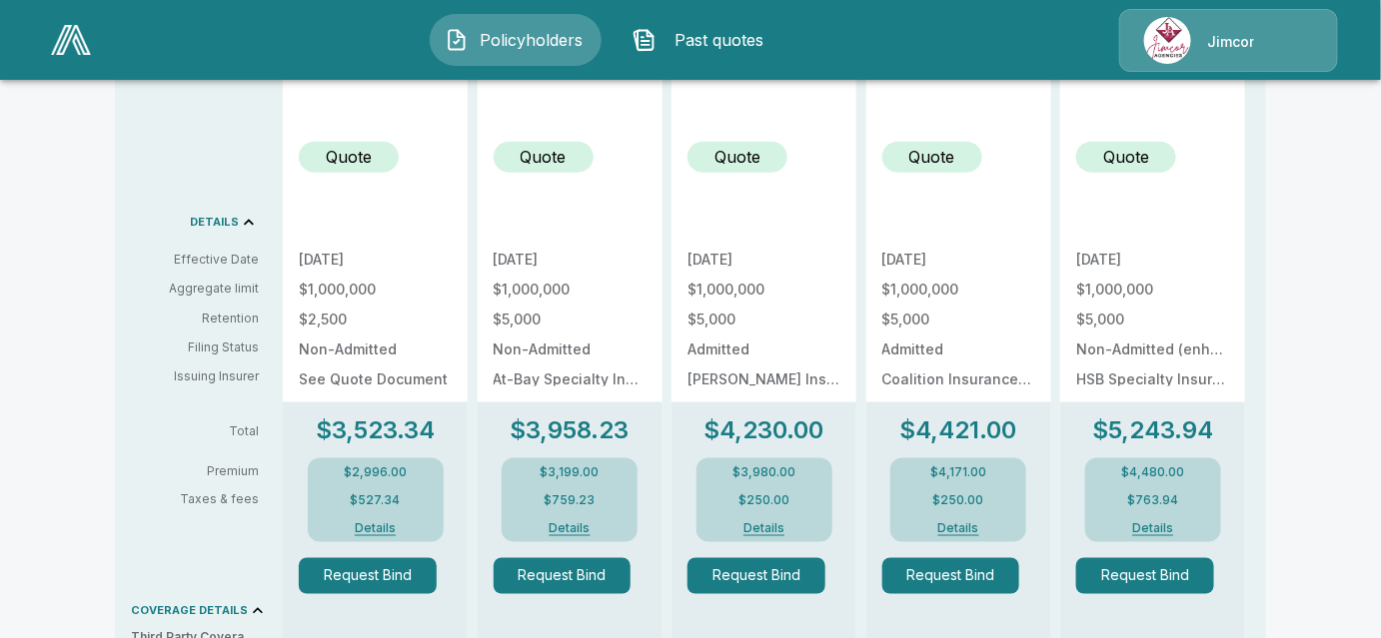
scroll to position [726, 0]
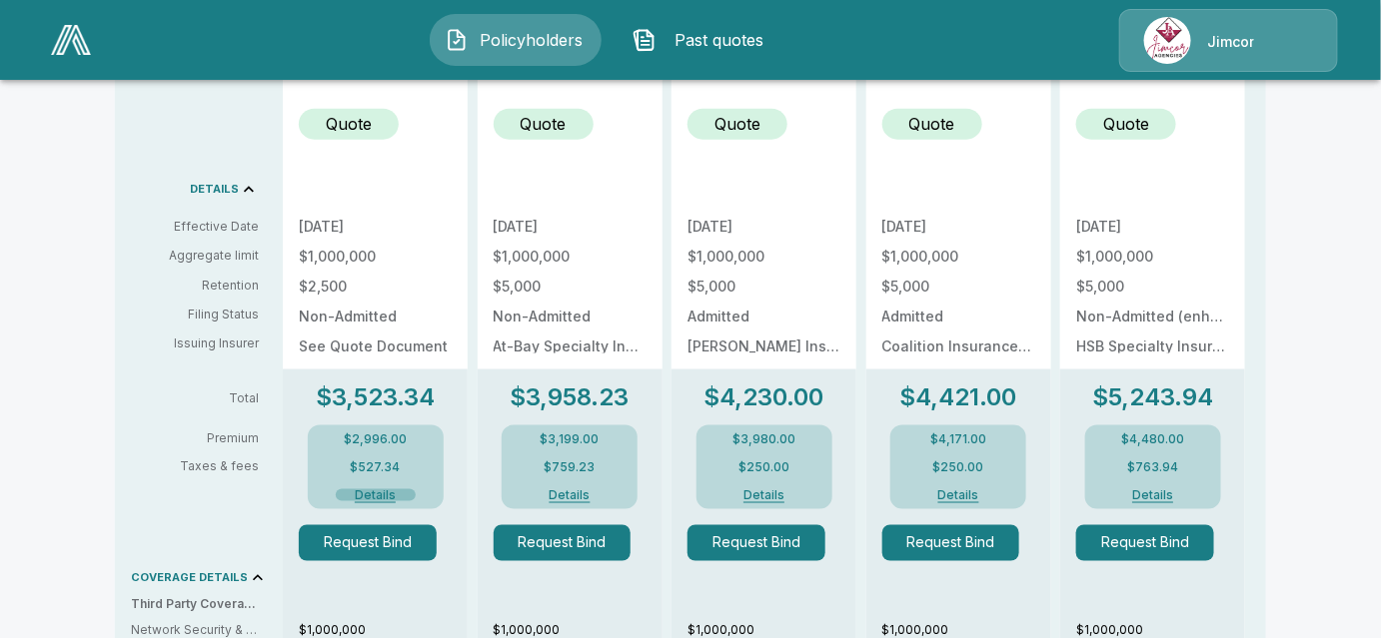
click at [376, 497] on button "Details" at bounding box center [376, 495] width 80 height 12
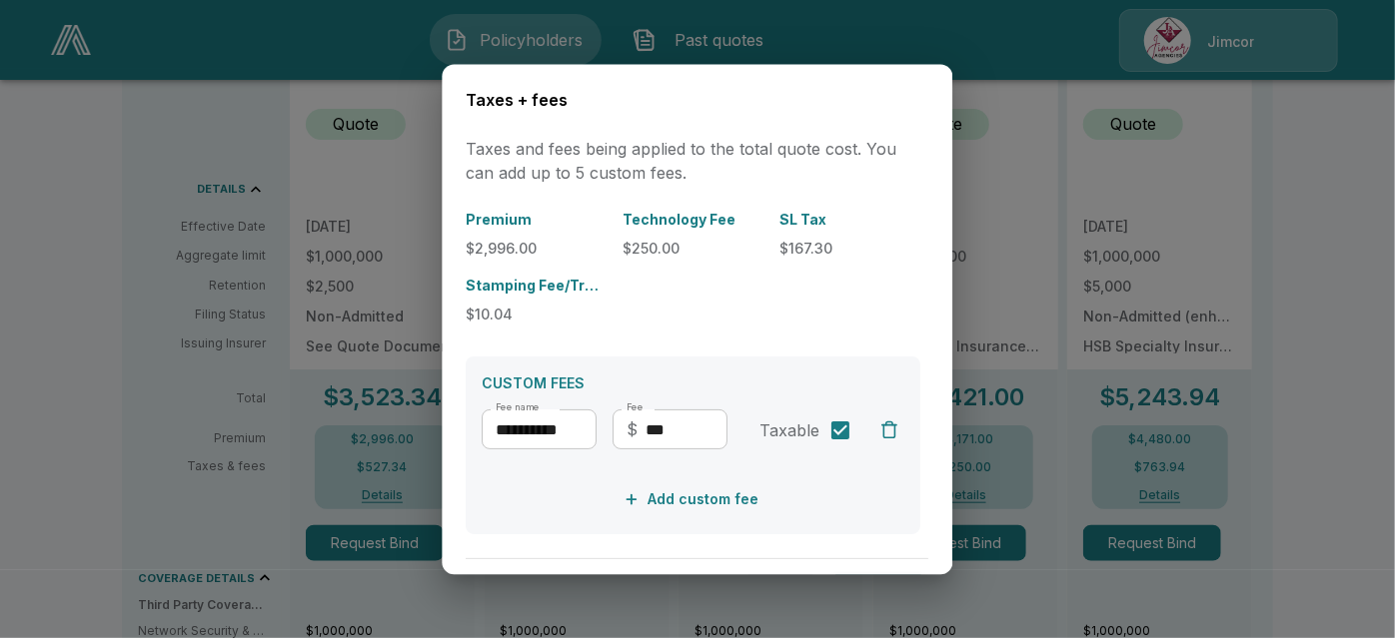
click at [45, 263] on div at bounding box center [697, 319] width 1395 height 638
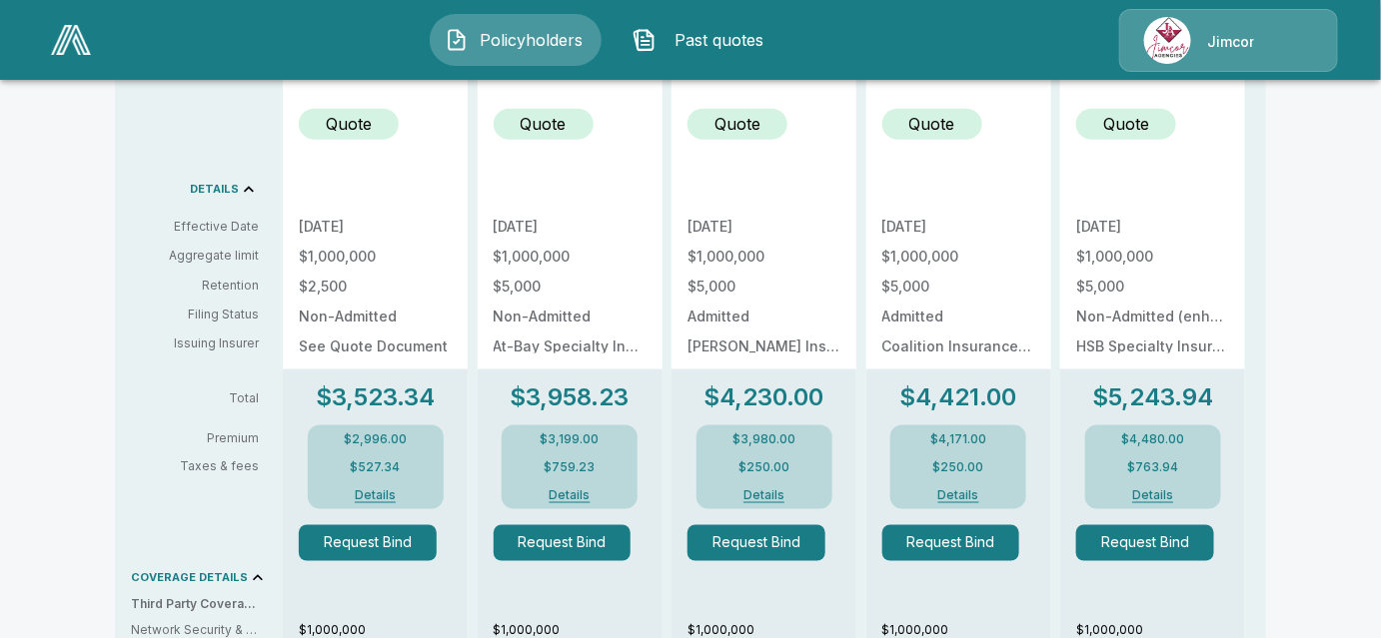
click at [1352, 255] on div "Policyholders / Dymetrol Co / Quote Quote Results Broker Name [PERSON_NAME] 9 Q…" at bounding box center [690, 341] width 1381 height 1945
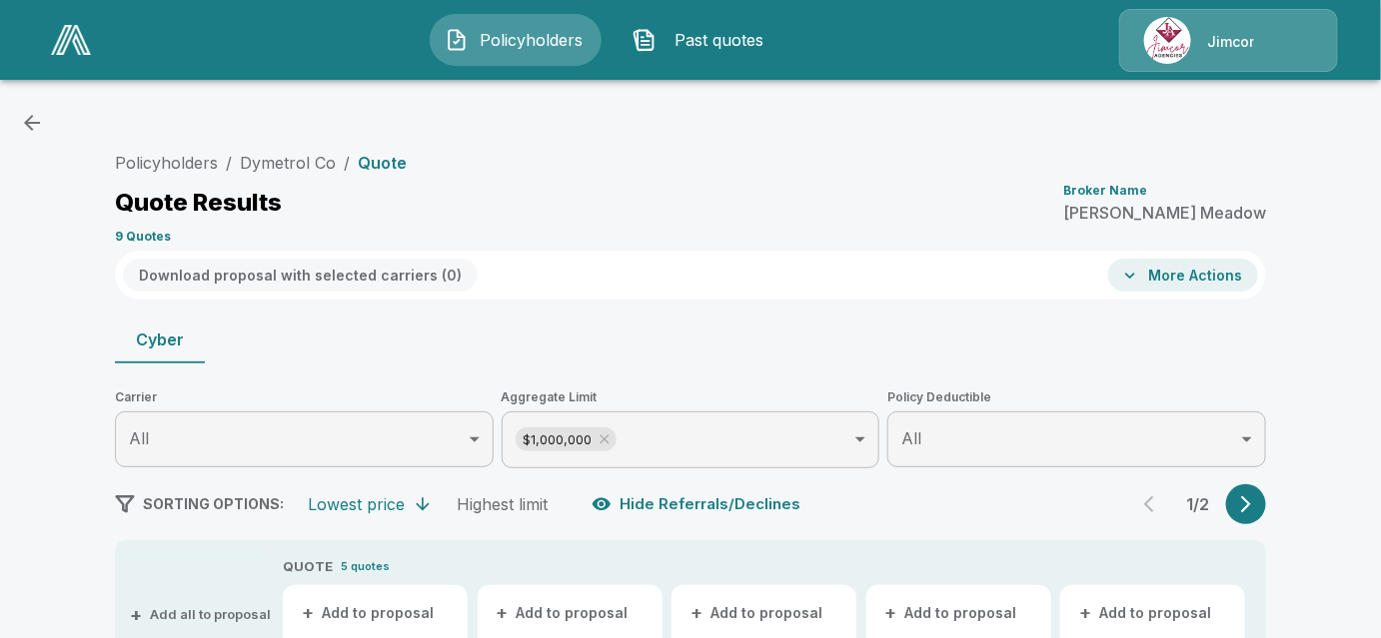
scroll to position [0, 0]
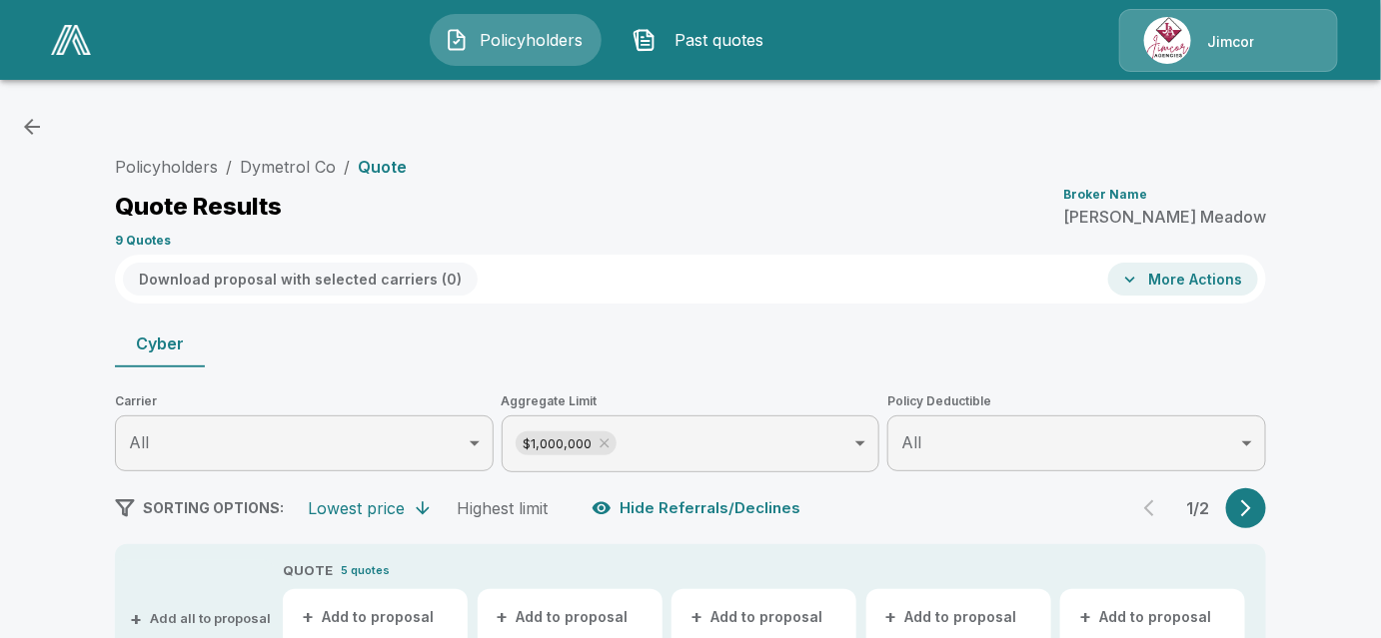
click at [243, 18] on div "Policyholders Past quotes Jimcor" at bounding box center [690, 40] width 1343 height 64
click at [189, 23] on div "Policyholders Past quotes Jimcor" at bounding box center [690, 40] width 1343 height 64
click at [593, 219] on div "Quote Results Broker Name [PERSON_NAME]" at bounding box center [690, 207] width 1151 height 36
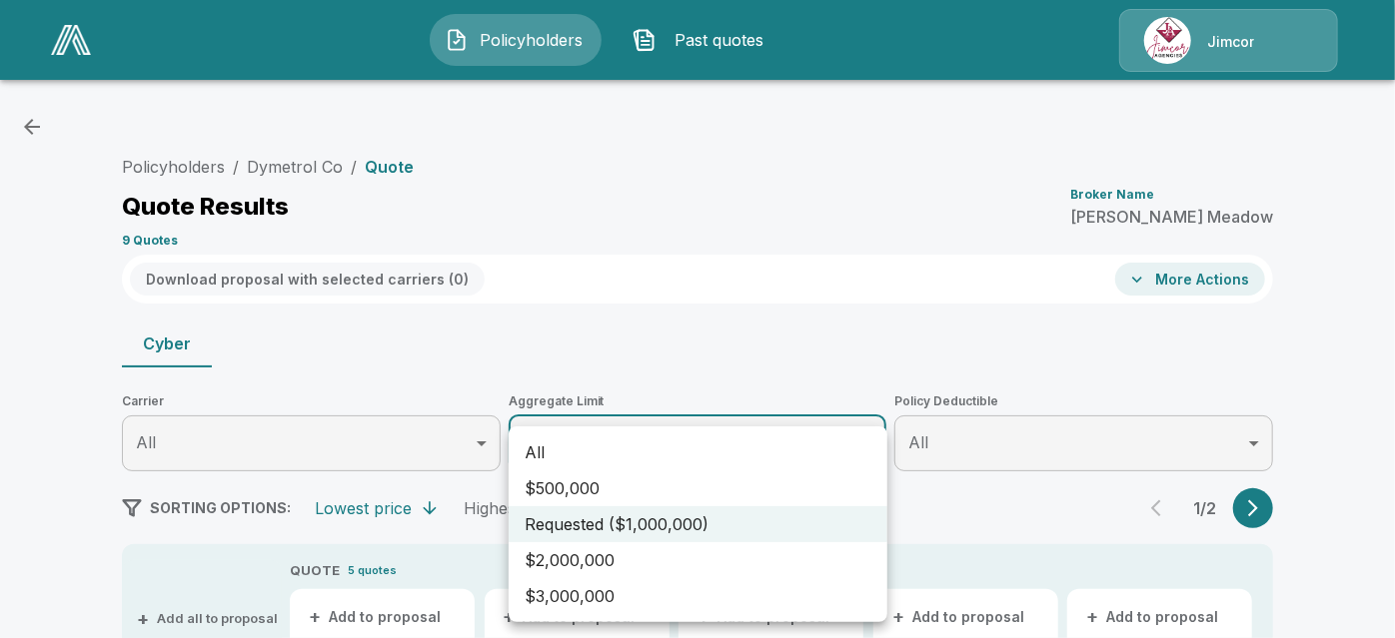
click at [751, 497] on li "$500,000" at bounding box center [697, 489] width 379 height 36
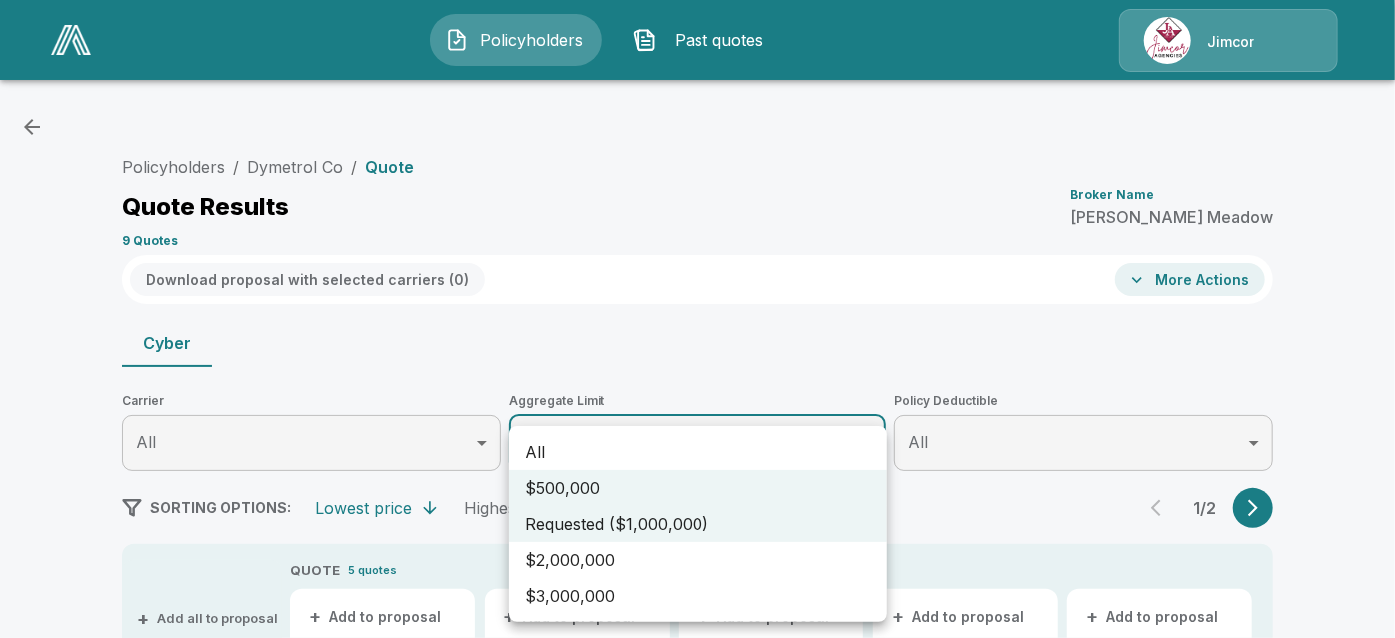
click at [555, 487] on li "$500,000" at bounding box center [697, 489] width 379 height 36
type input "*******"
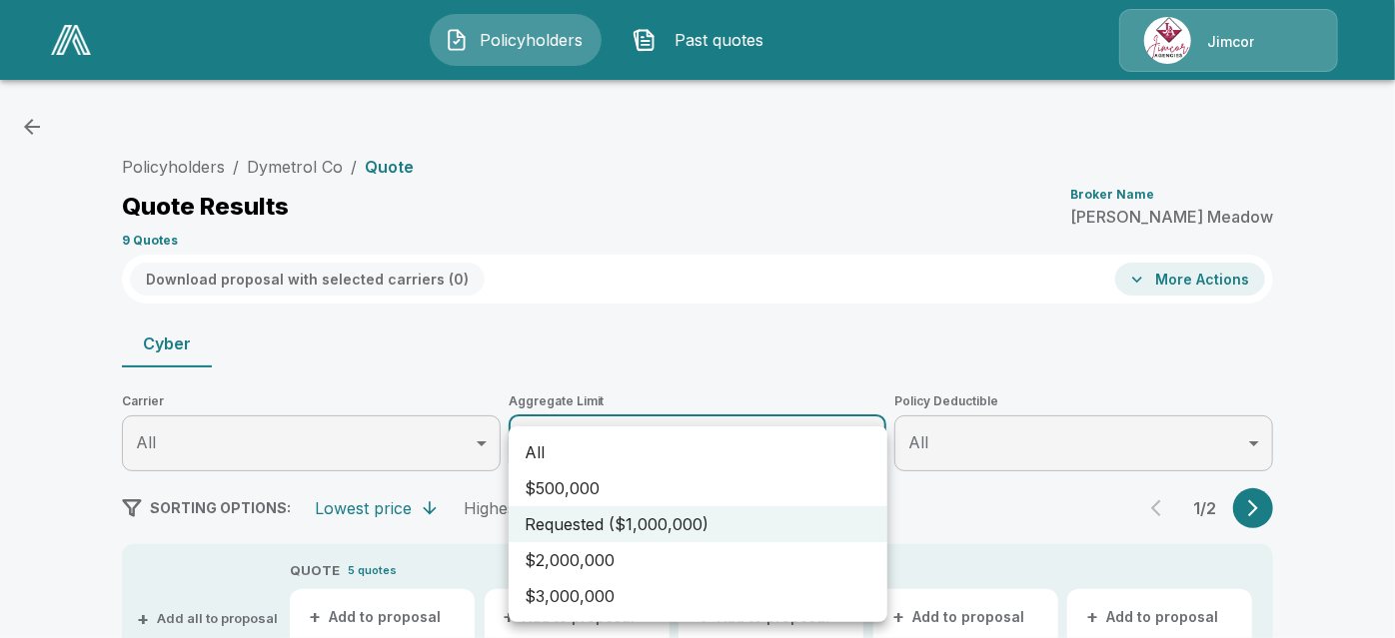
click at [678, 314] on div at bounding box center [697, 319] width 1395 height 638
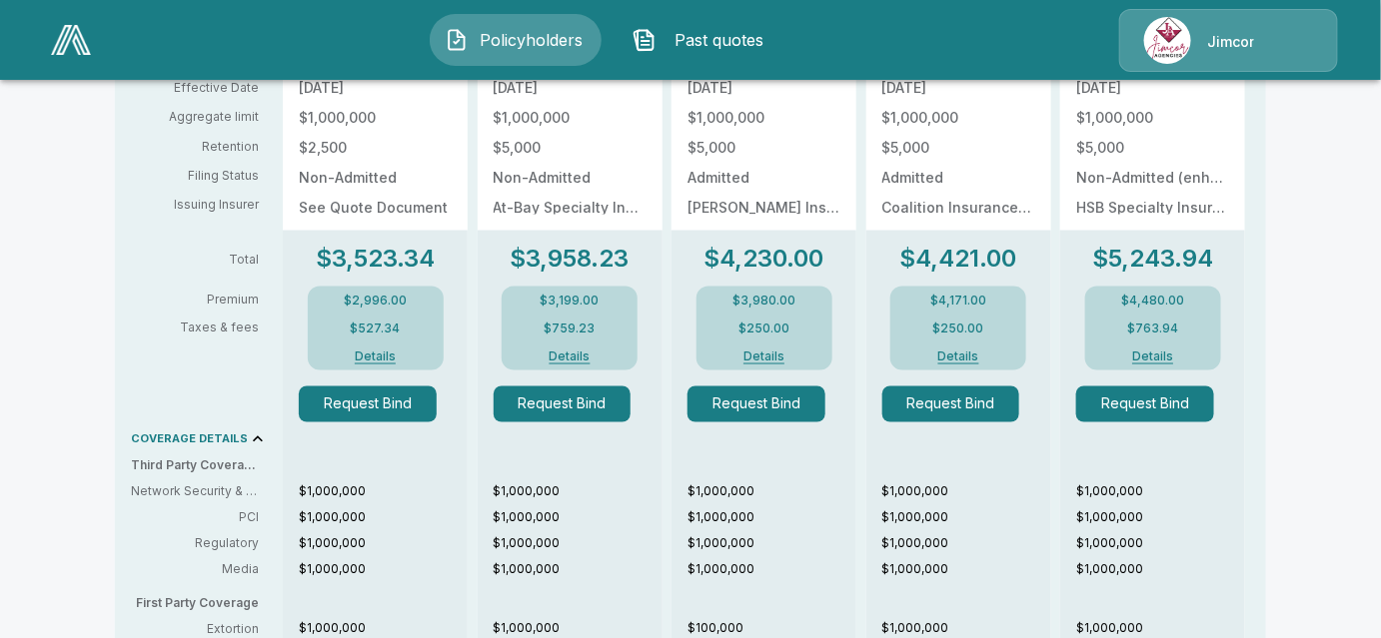
scroll to position [908, 0]
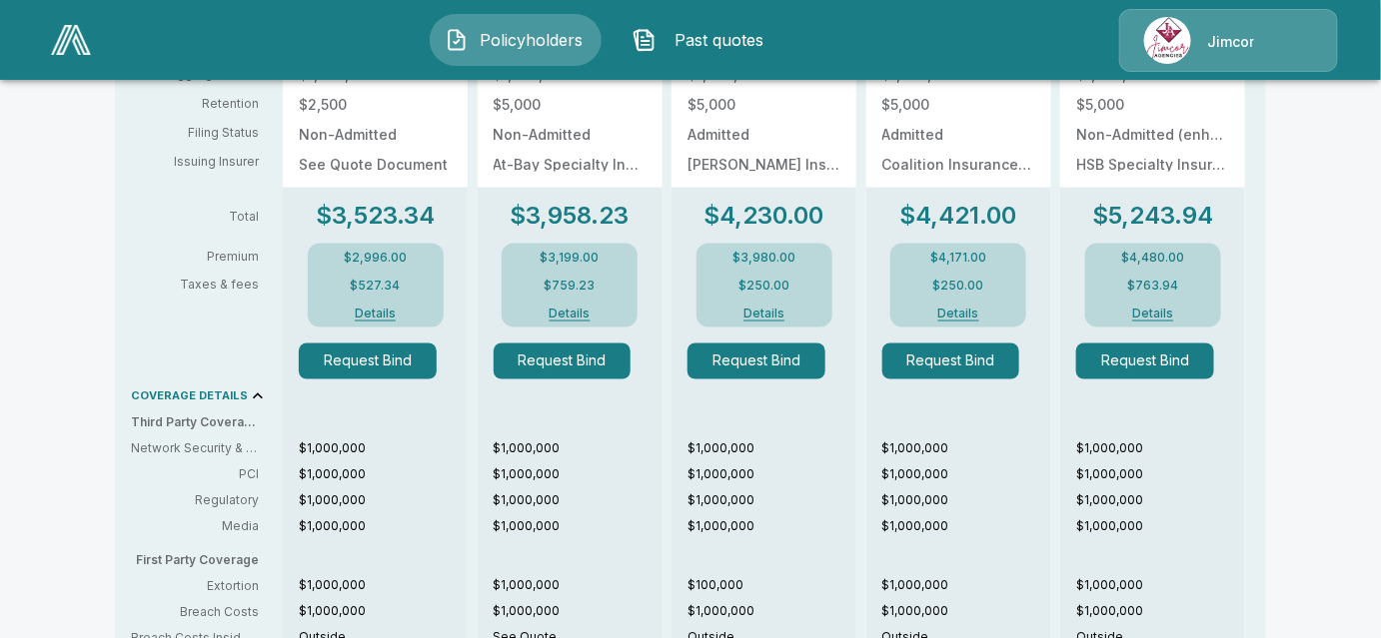
click at [1327, 218] on div "Policyholders / Dymetrol Co / Quote Quote Results Broker Name [PERSON_NAME] 9 Q…" at bounding box center [690, 159] width 1381 height 1945
click at [567, 316] on button "Details" at bounding box center [569, 314] width 80 height 12
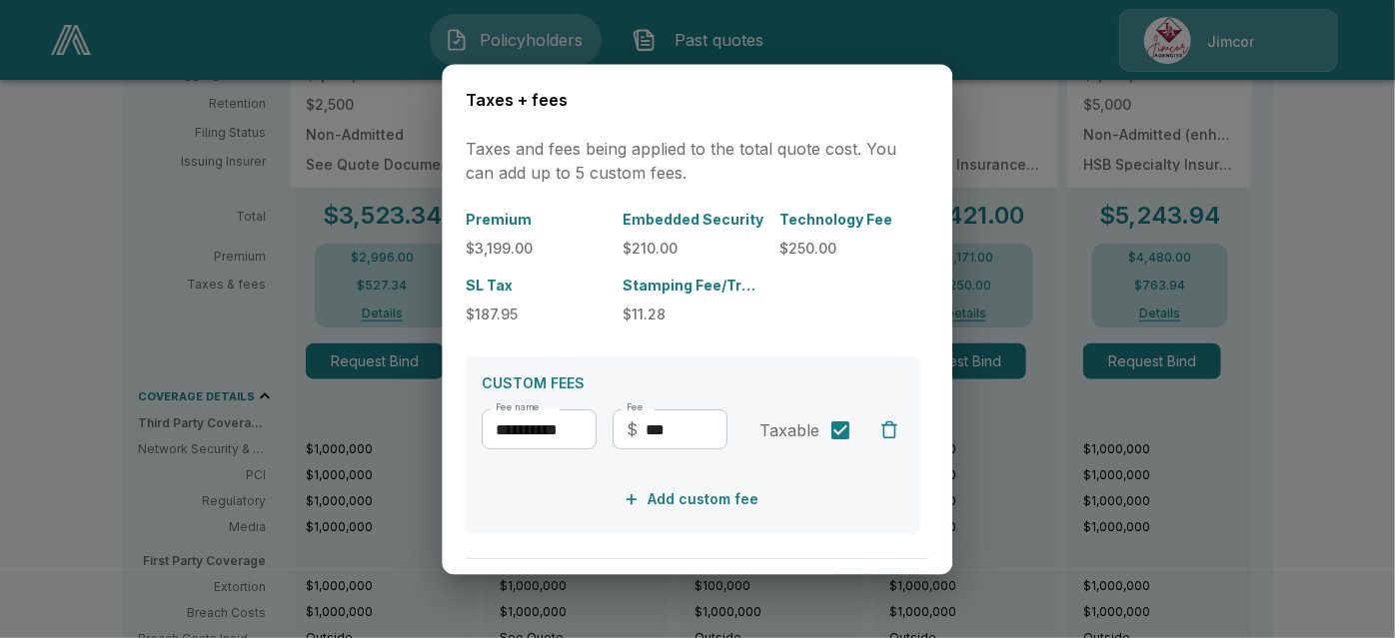
click at [1102, 506] on div at bounding box center [697, 319] width 1395 height 638
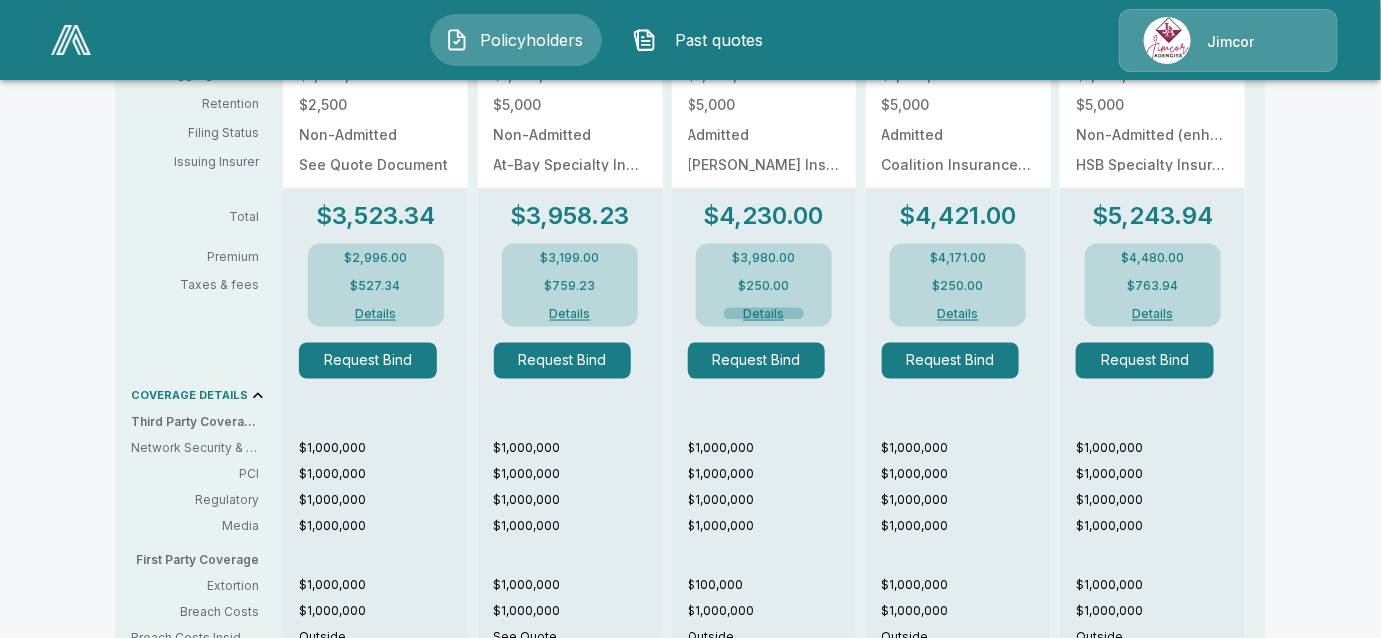
click at [780, 313] on button "Details" at bounding box center [764, 314] width 80 height 12
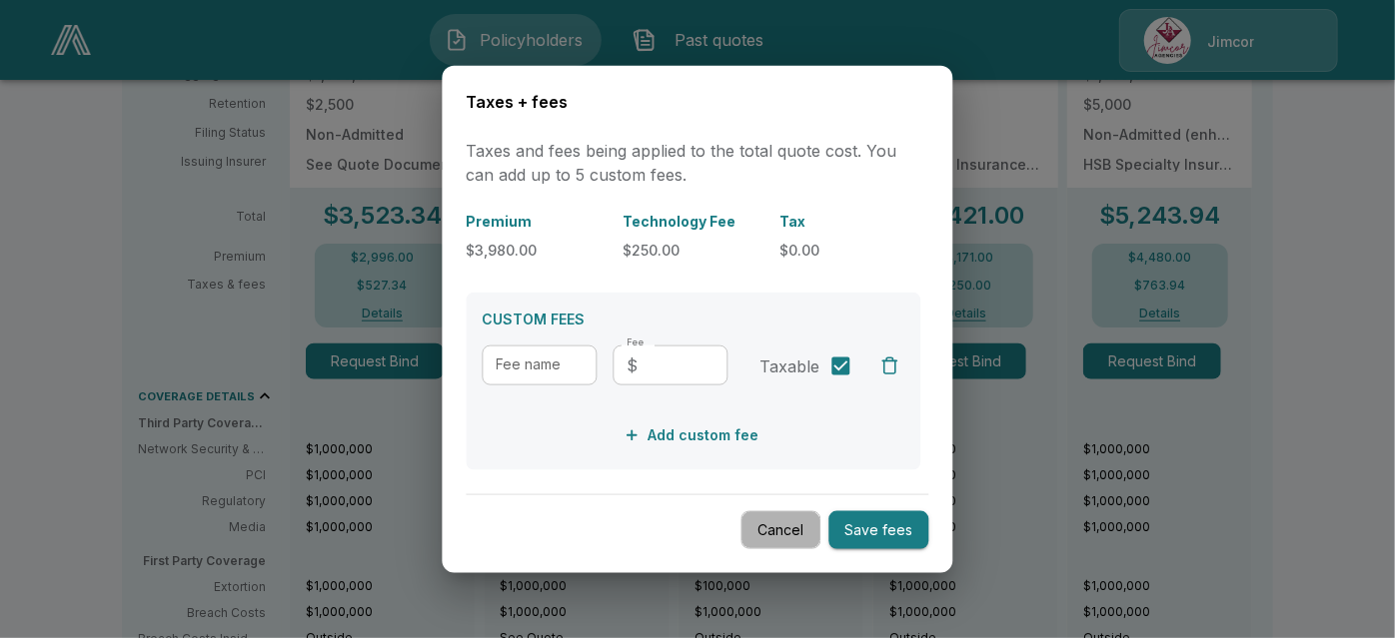
click at [768, 529] on button "Cancel" at bounding box center [781, 529] width 80 height 39
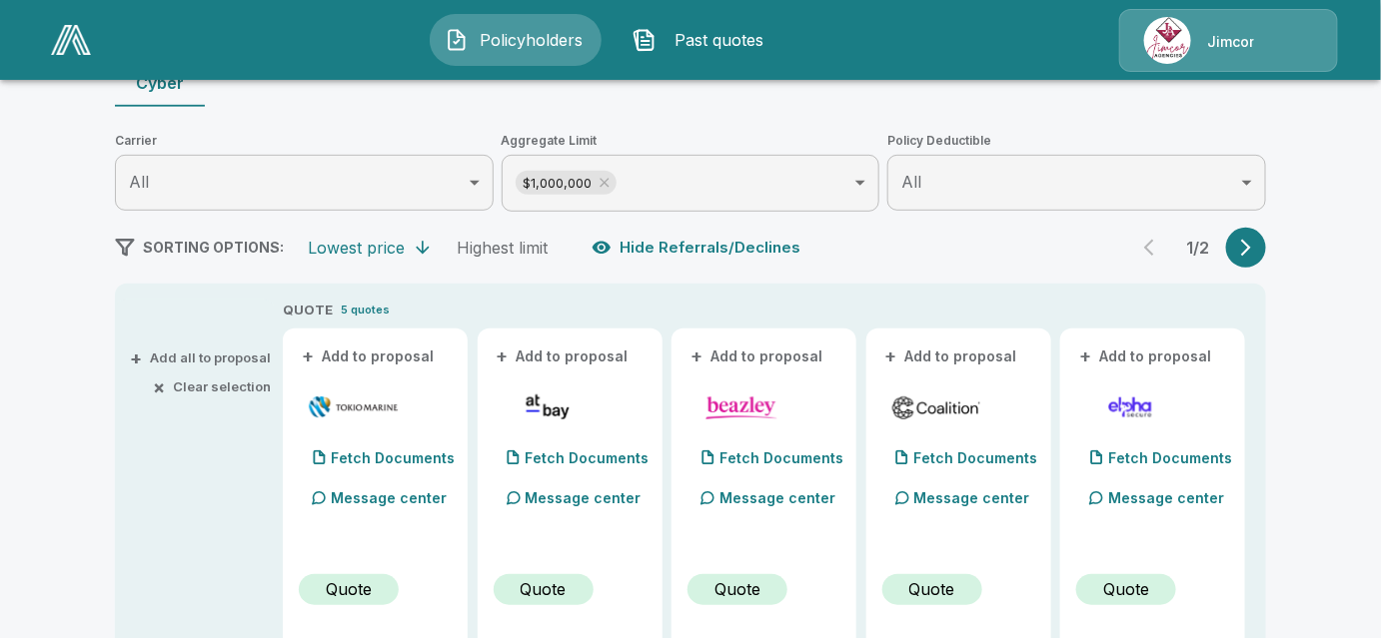
scroll to position [272, 0]
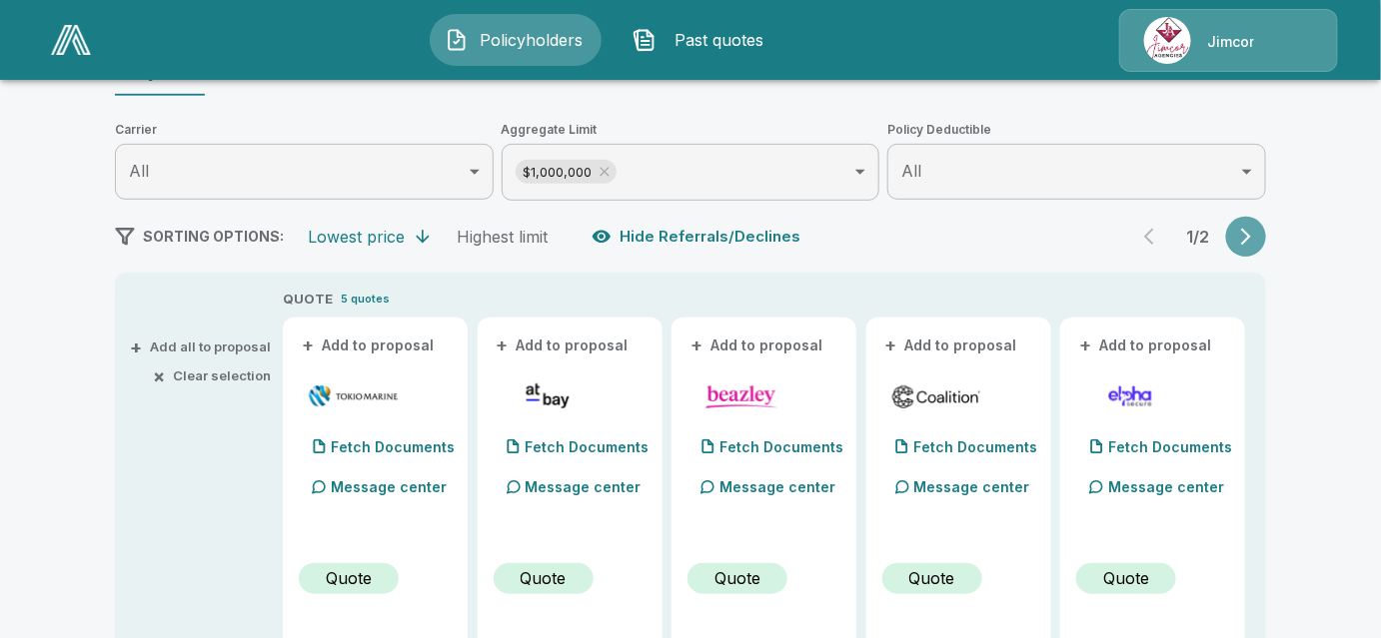
click at [1256, 231] on icon "button" at bounding box center [1246, 237] width 20 height 20
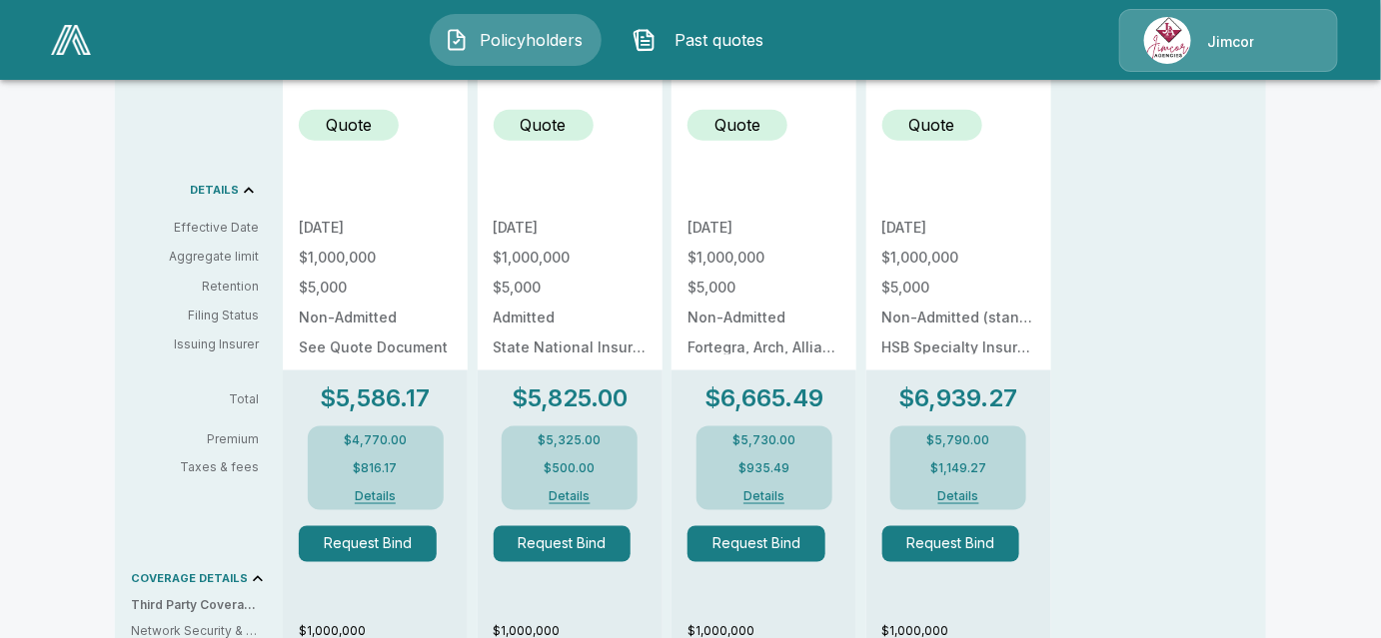
scroll to position [726, 0]
click at [967, 490] on button "Details" at bounding box center [958, 495] width 80 height 12
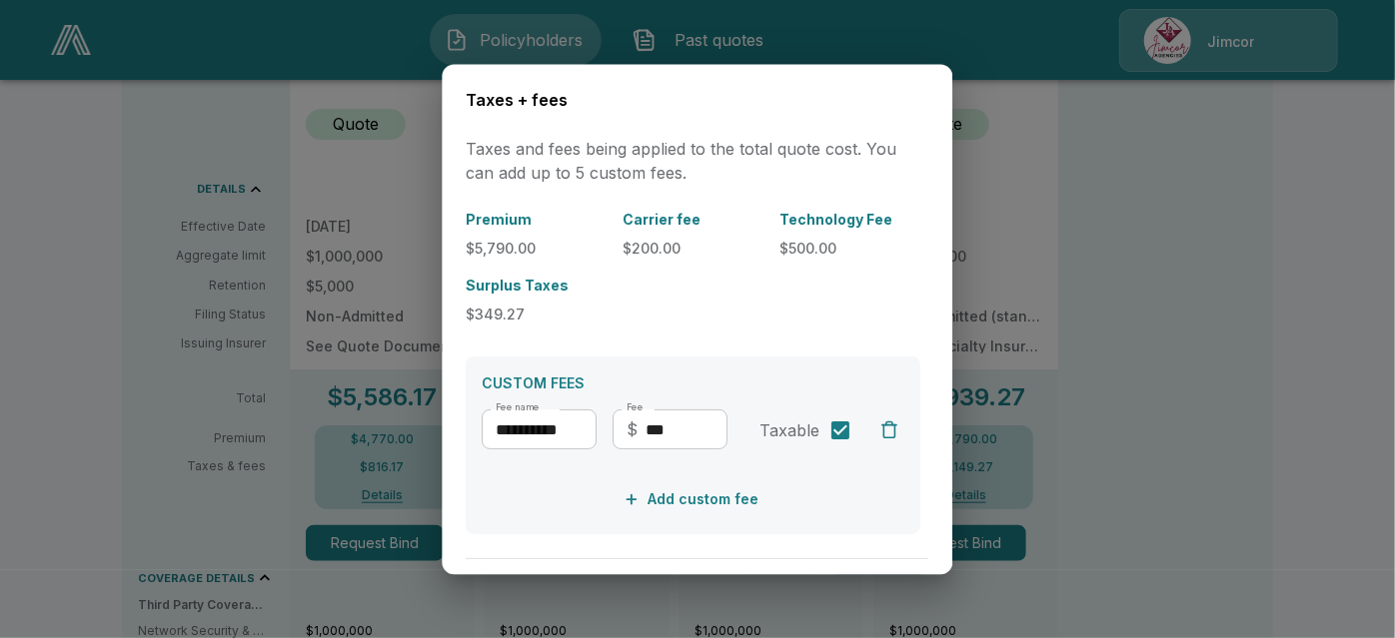
click at [1113, 274] on div at bounding box center [697, 319] width 1395 height 638
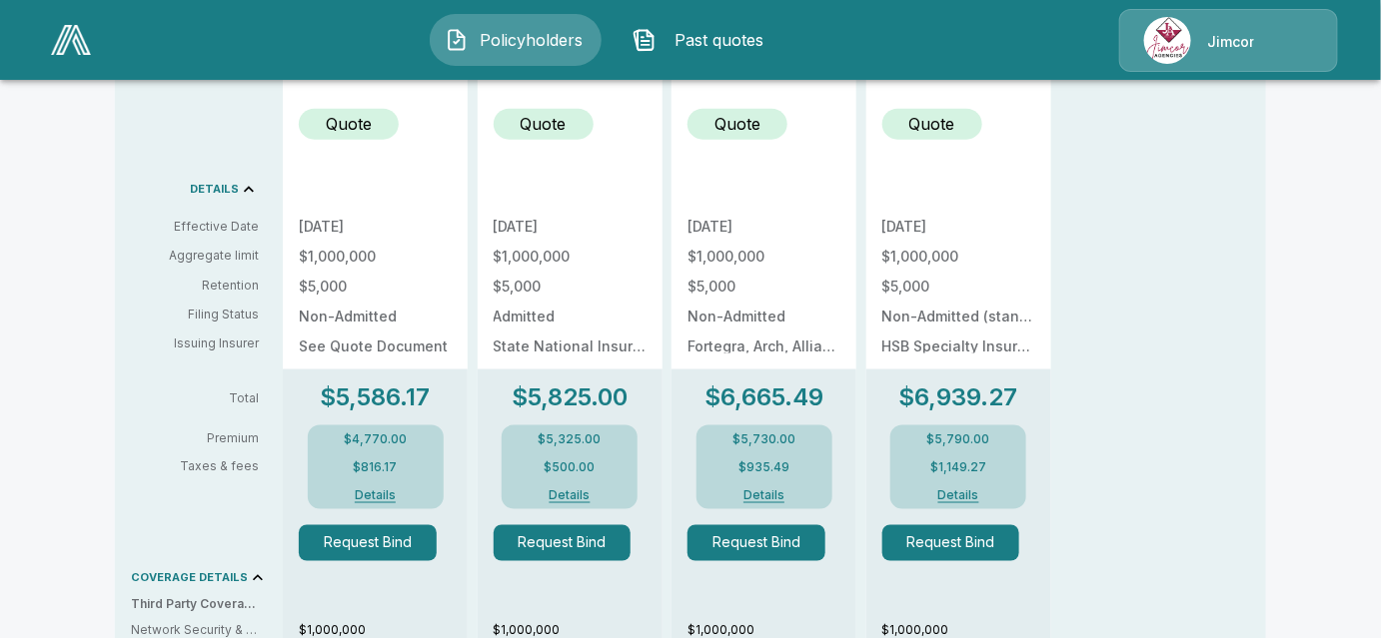
click at [1218, 238] on div "QUOTE 4 quotes + Add to proposal Fetch Documents Message center Quote [DATE] $1…" at bounding box center [774, 486] width 983 height 1305
click at [972, 492] on button "Details" at bounding box center [958, 495] width 80 height 12
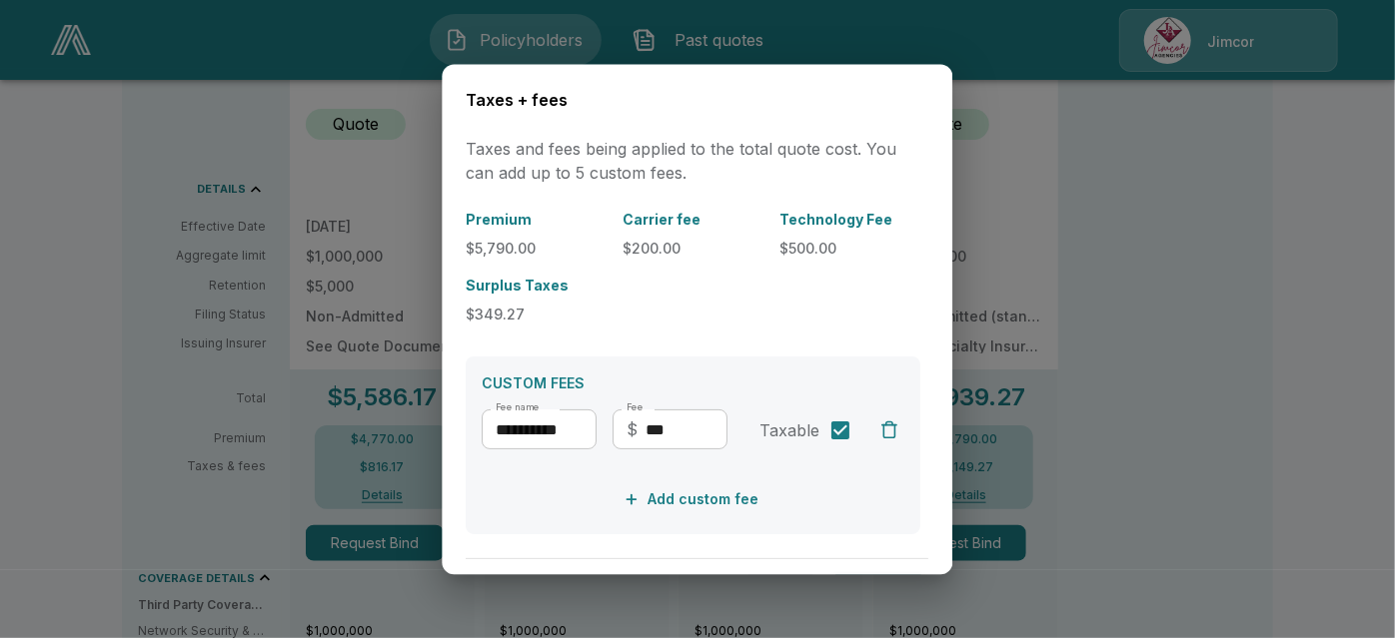
click at [1260, 319] on div at bounding box center [697, 319] width 1395 height 638
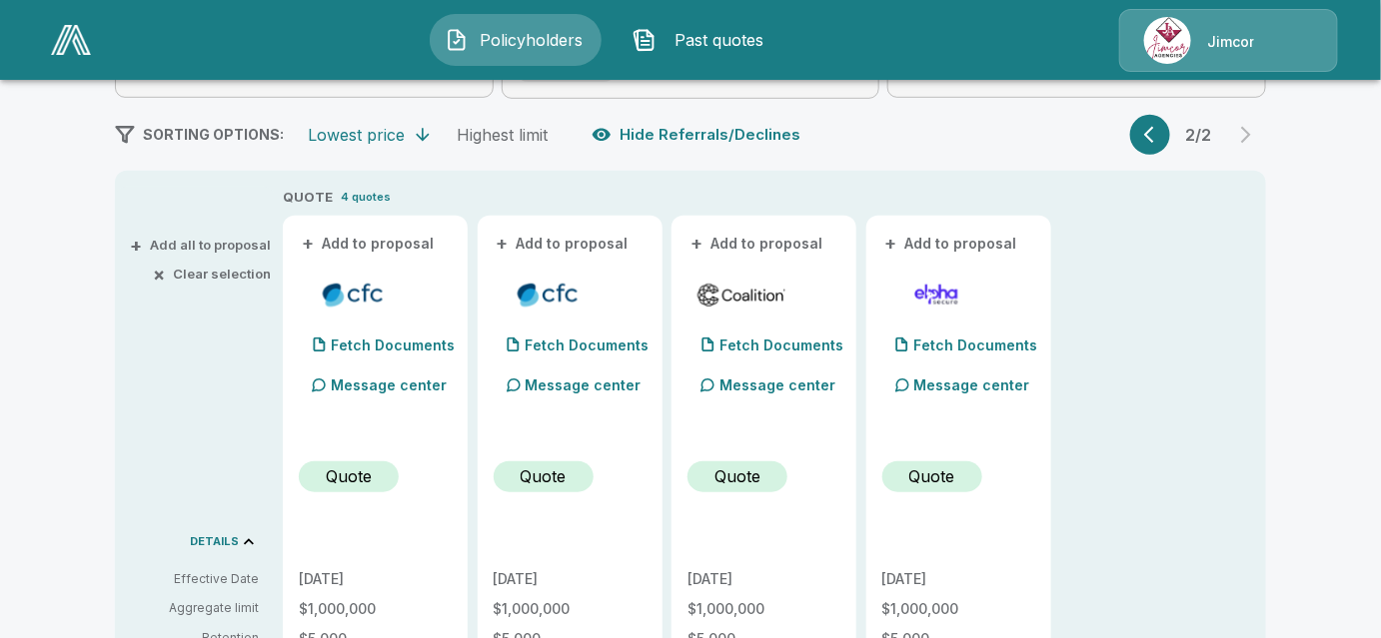
scroll to position [367, 0]
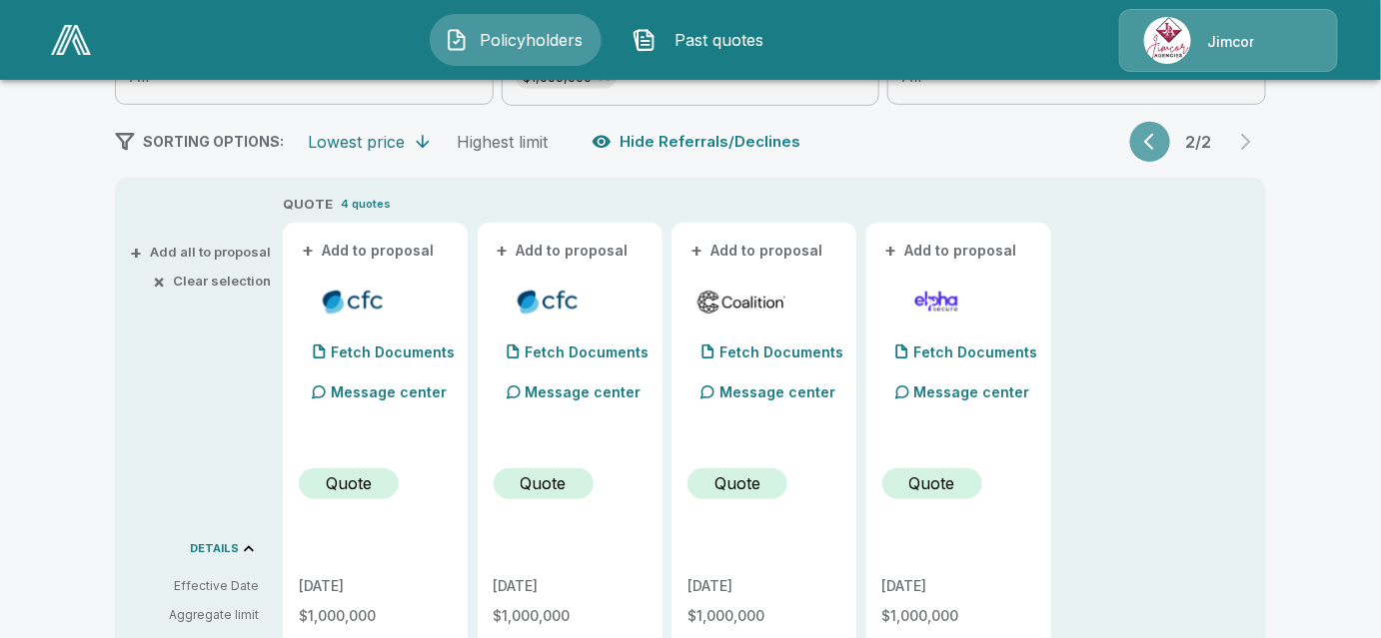
click at [1163, 149] on icon "button" at bounding box center [1154, 142] width 20 height 20
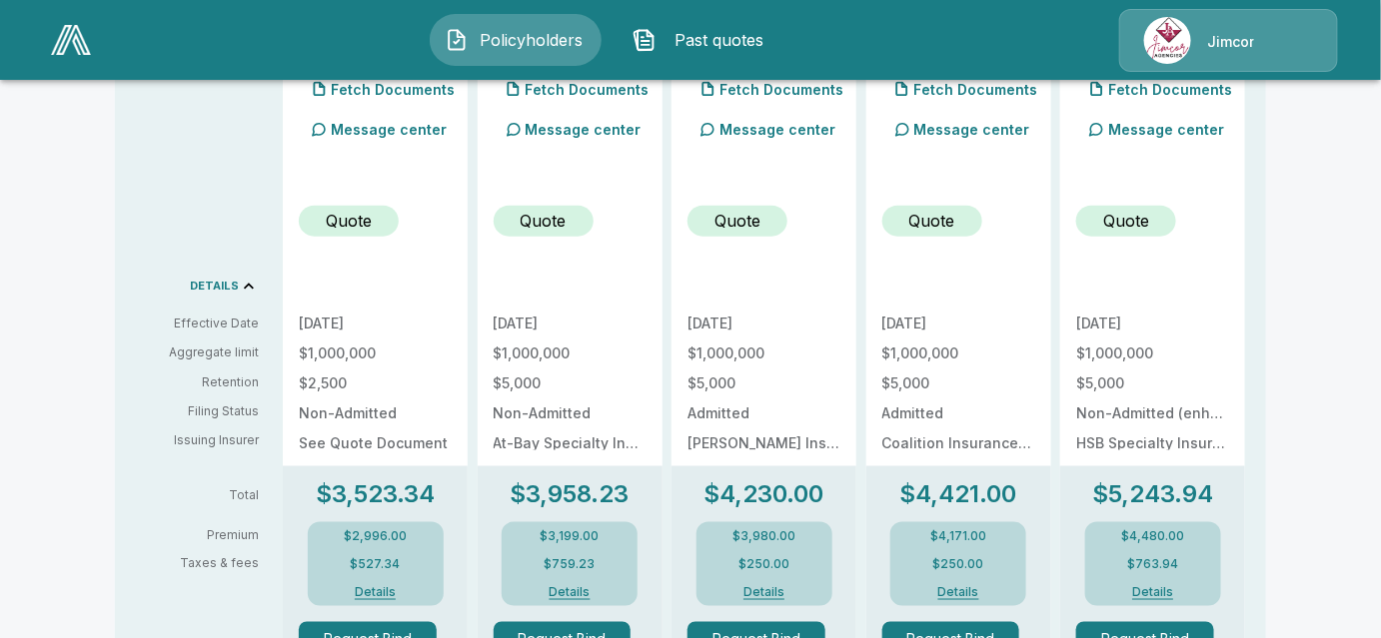
scroll to position [779, 0]
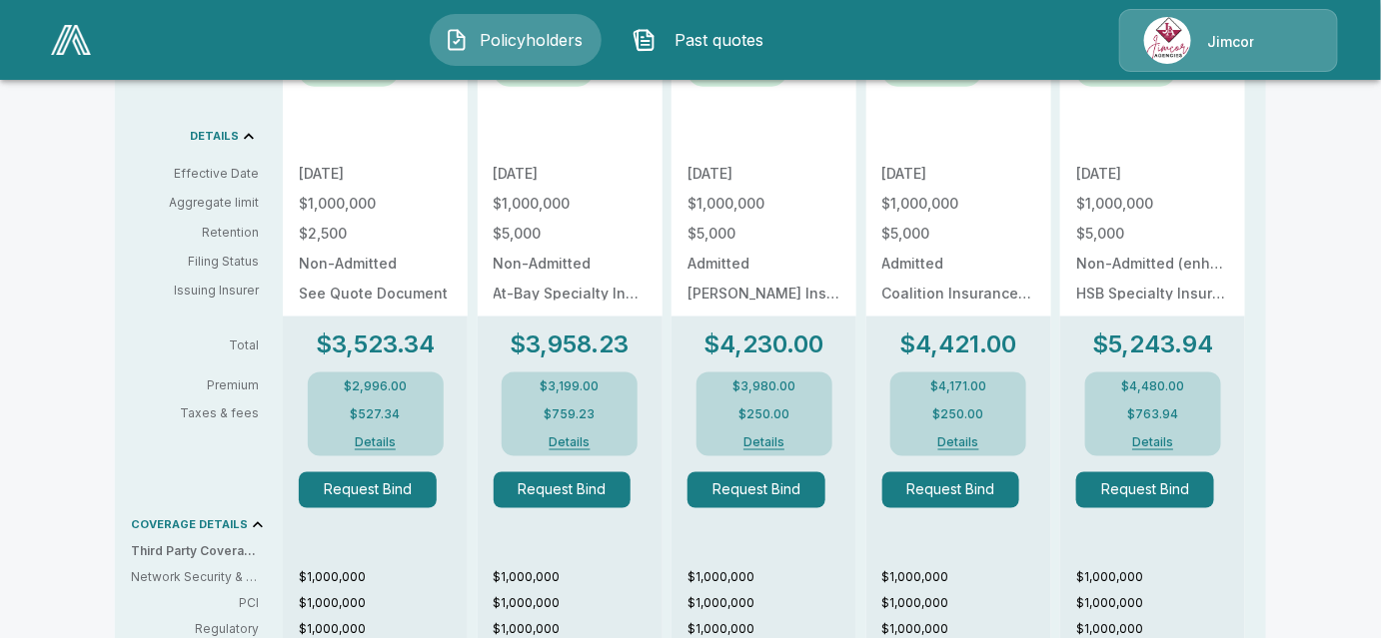
click at [374, 452] on div "$2,996.00 $527.34 Details" at bounding box center [376, 415] width 136 height 84
click at [380, 444] on button "Details" at bounding box center [376, 443] width 80 height 12
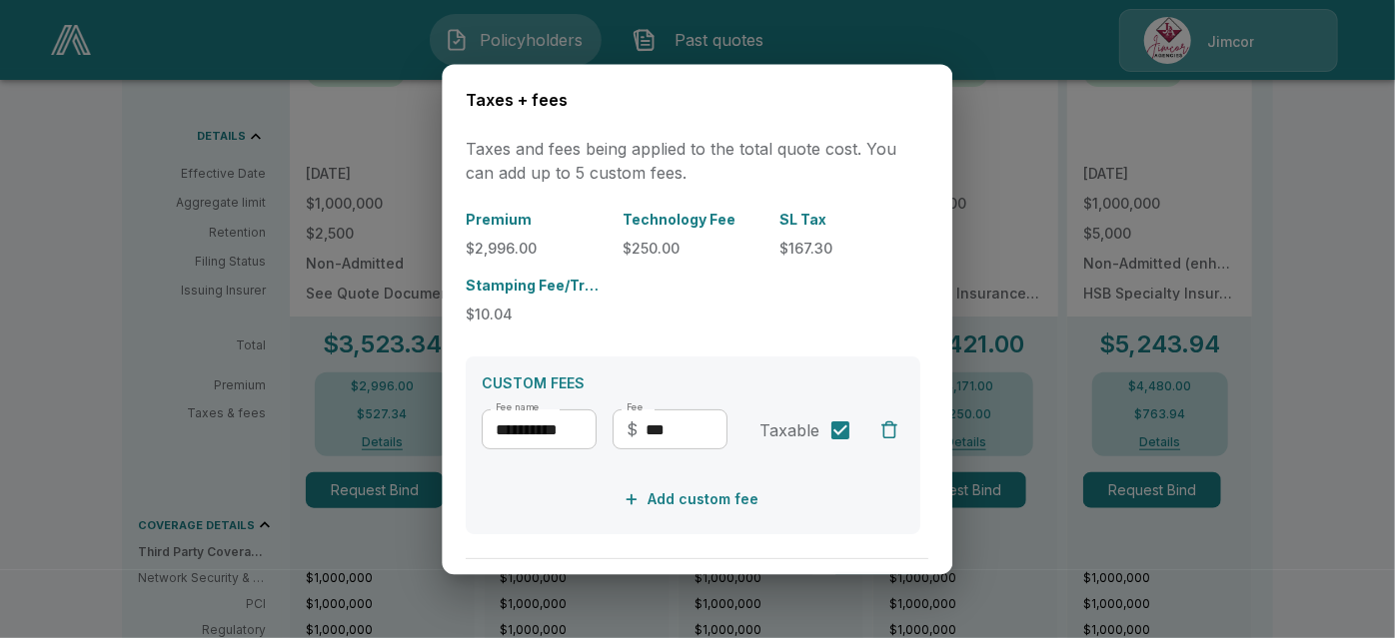
click at [130, 339] on div at bounding box center [697, 319] width 1395 height 638
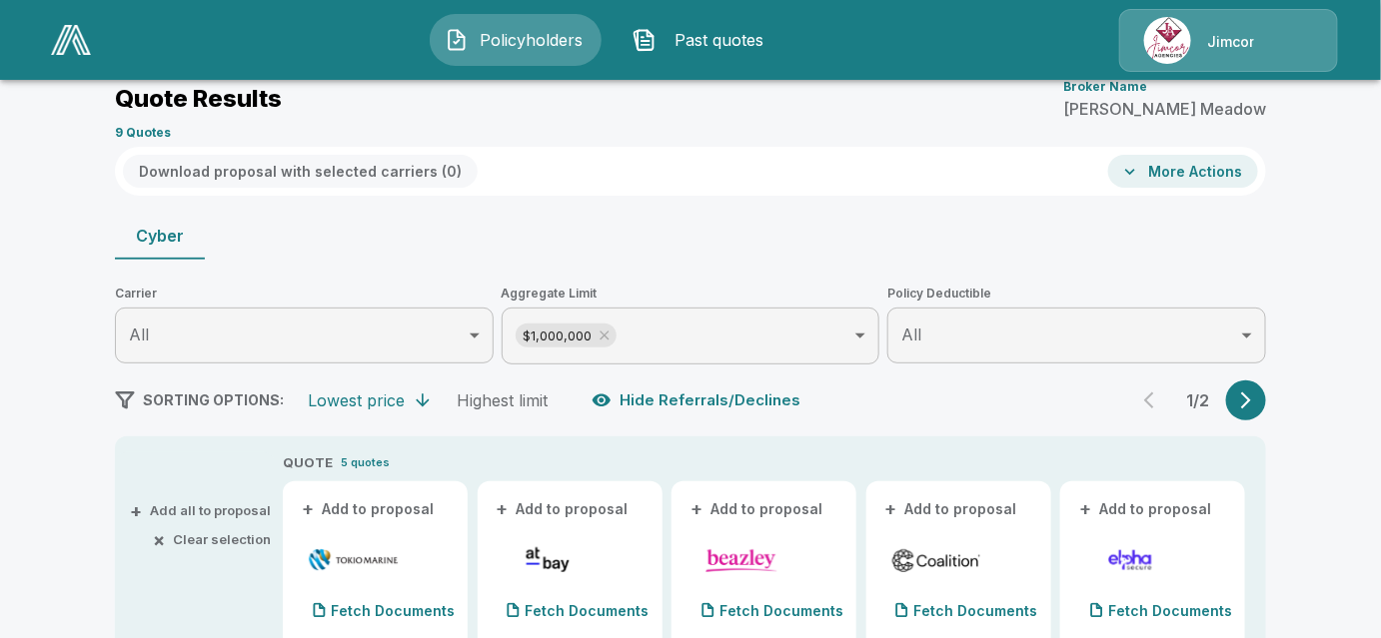
scroll to position [0, 0]
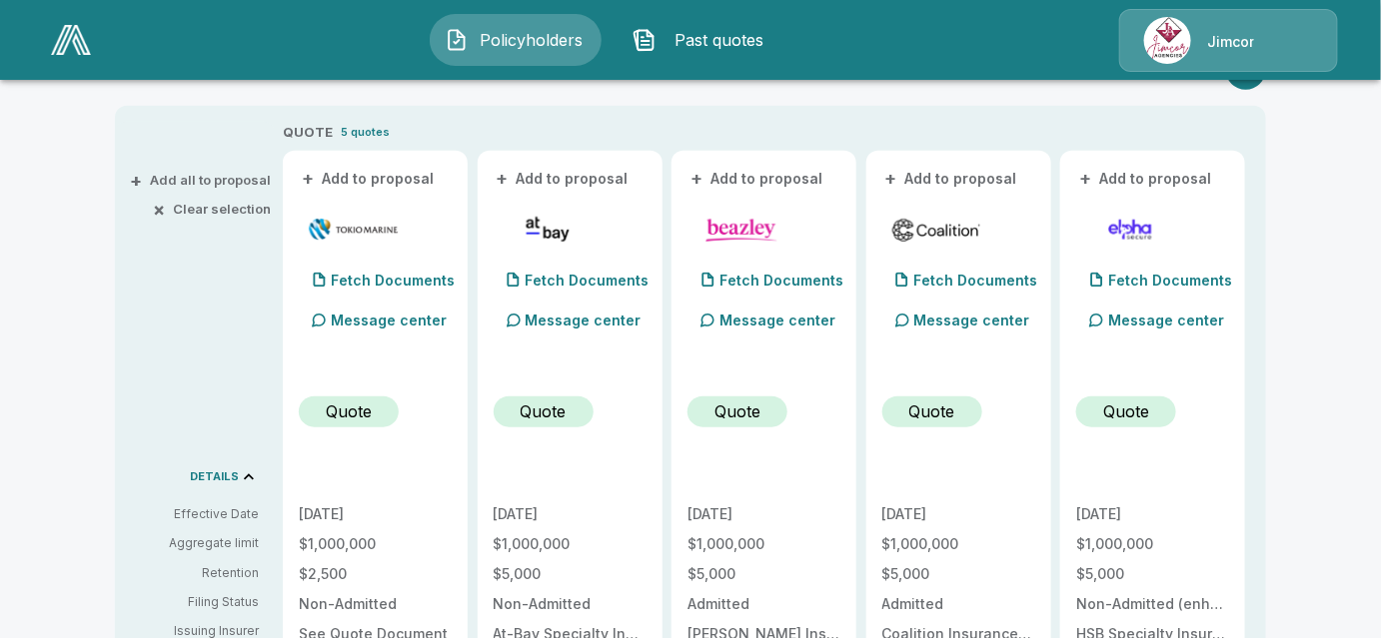
scroll to position [454, 0]
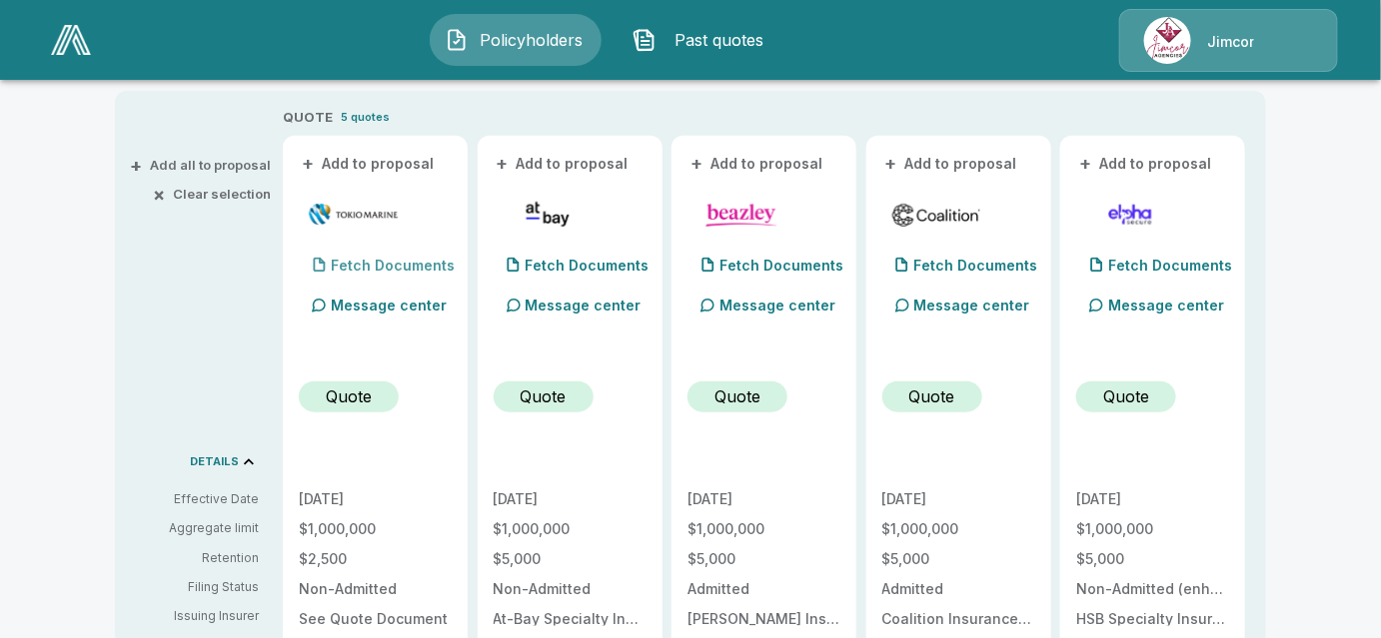
click at [410, 266] on p "Fetch Documents" at bounding box center [393, 266] width 124 height 14
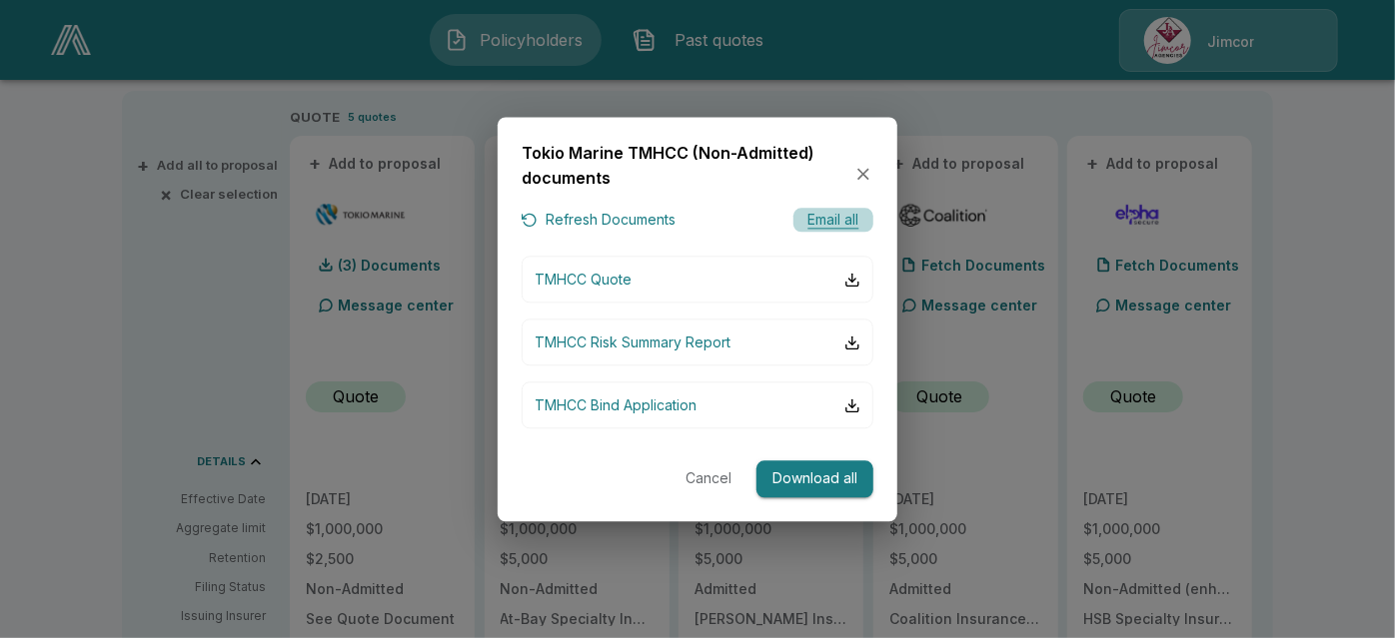
click at [847, 220] on button "Email all" at bounding box center [833, 220] width 80 height 25
